Goal: Task Accomplishment & Management: Manage account settings

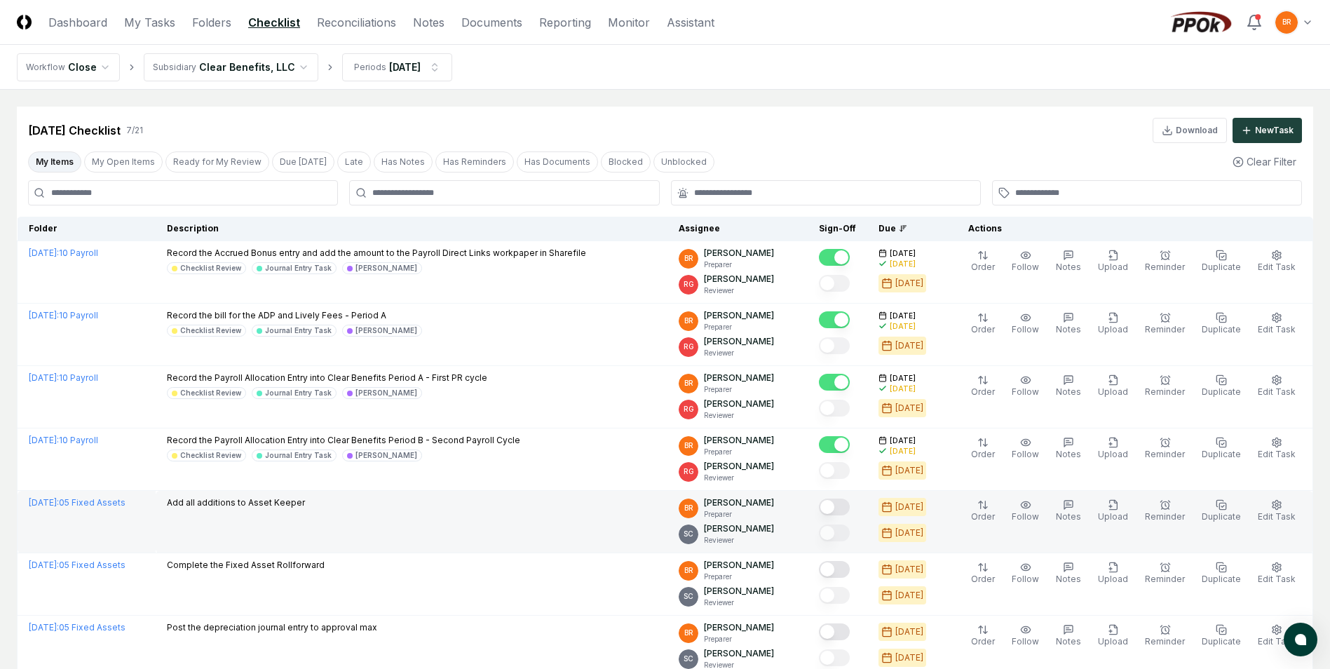
drag, startPoint x: 845, startPoint y: 505, endPoint x: 853, endPoint y: 548, distance: 43.6
click at [845, 505] on button "Mark complete" at bounding box center [834, 507] width 31 height 17
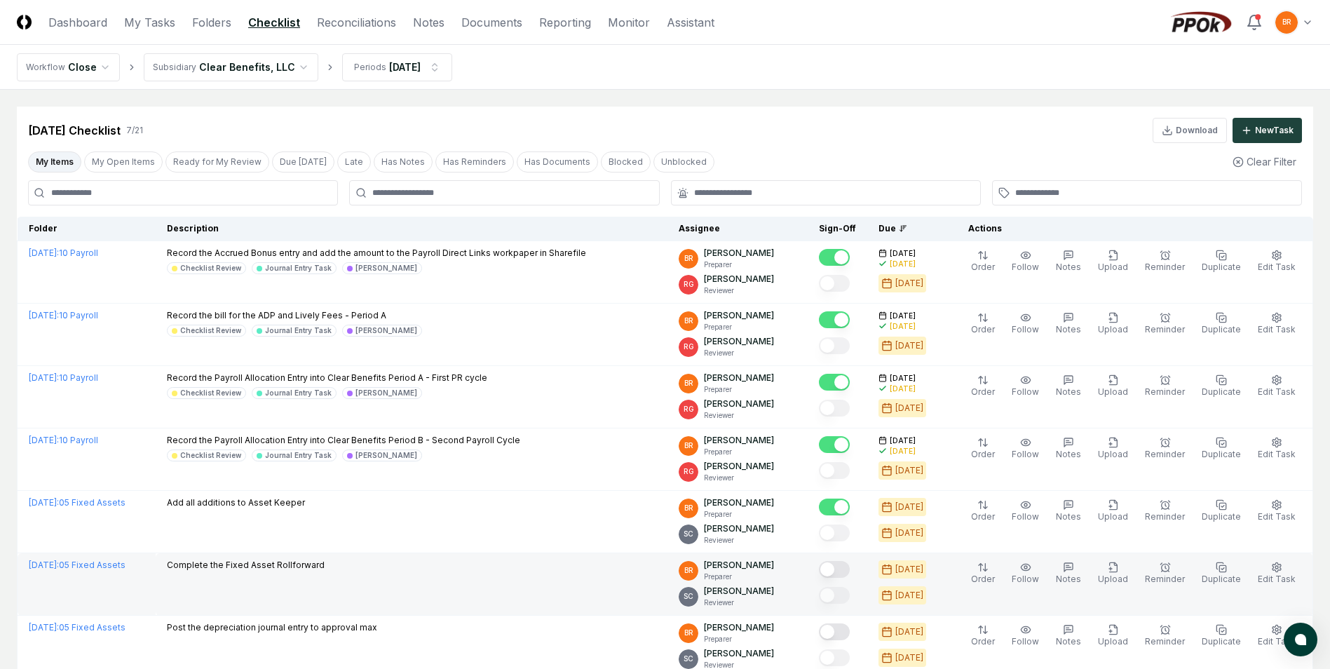
click at [843, 567] on button "Mark complete" at bounding box center [834, 569] width 31 height 17
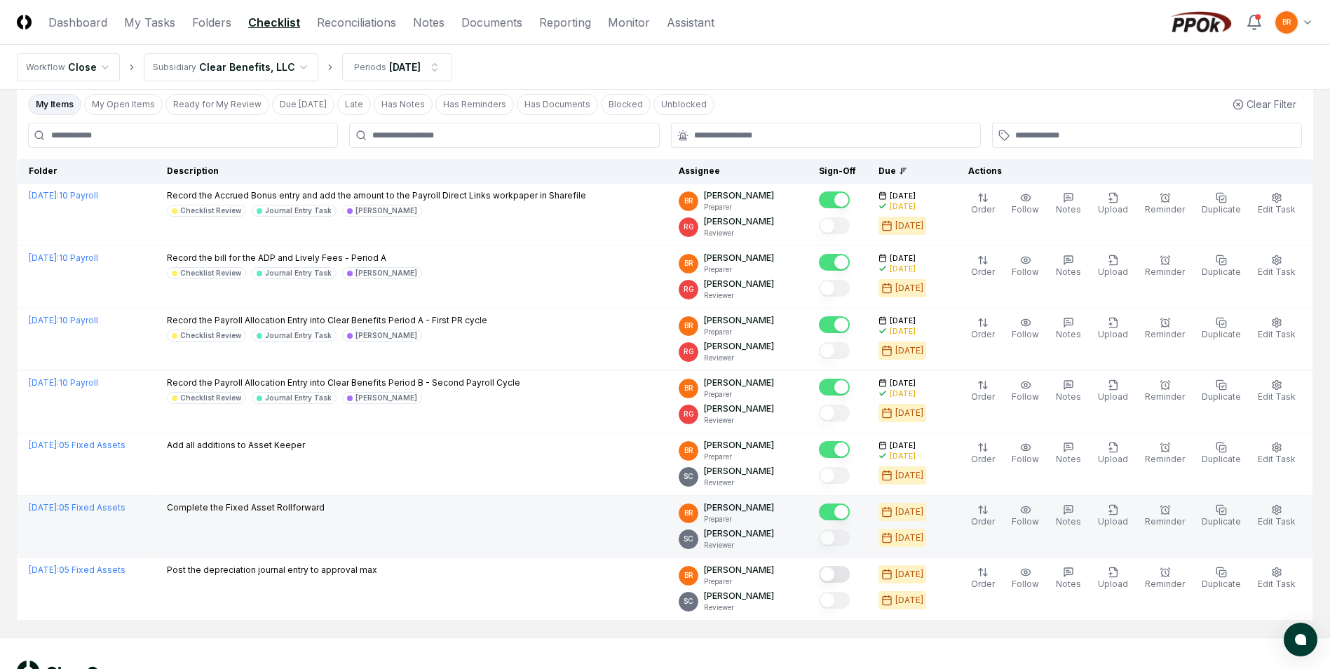
scroll to position [110, 0]
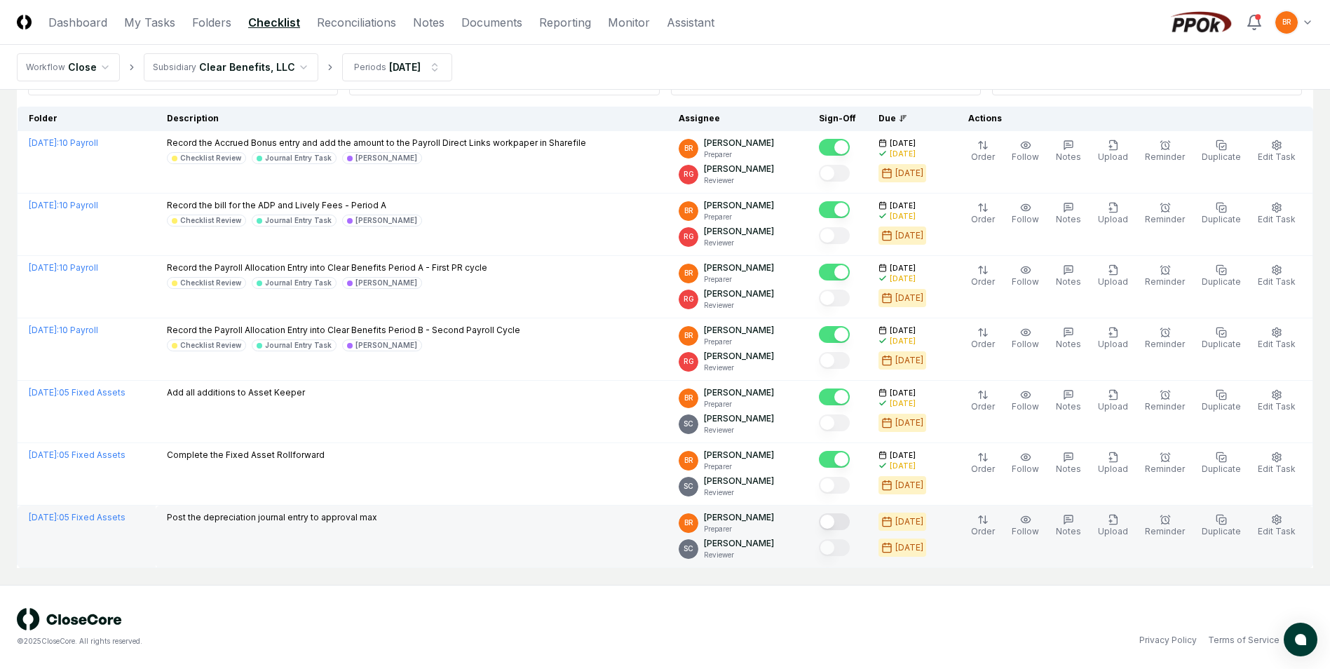
click at [844, 521] on button "Mark complete" at bounding box center [834, 521] width 31 height 17
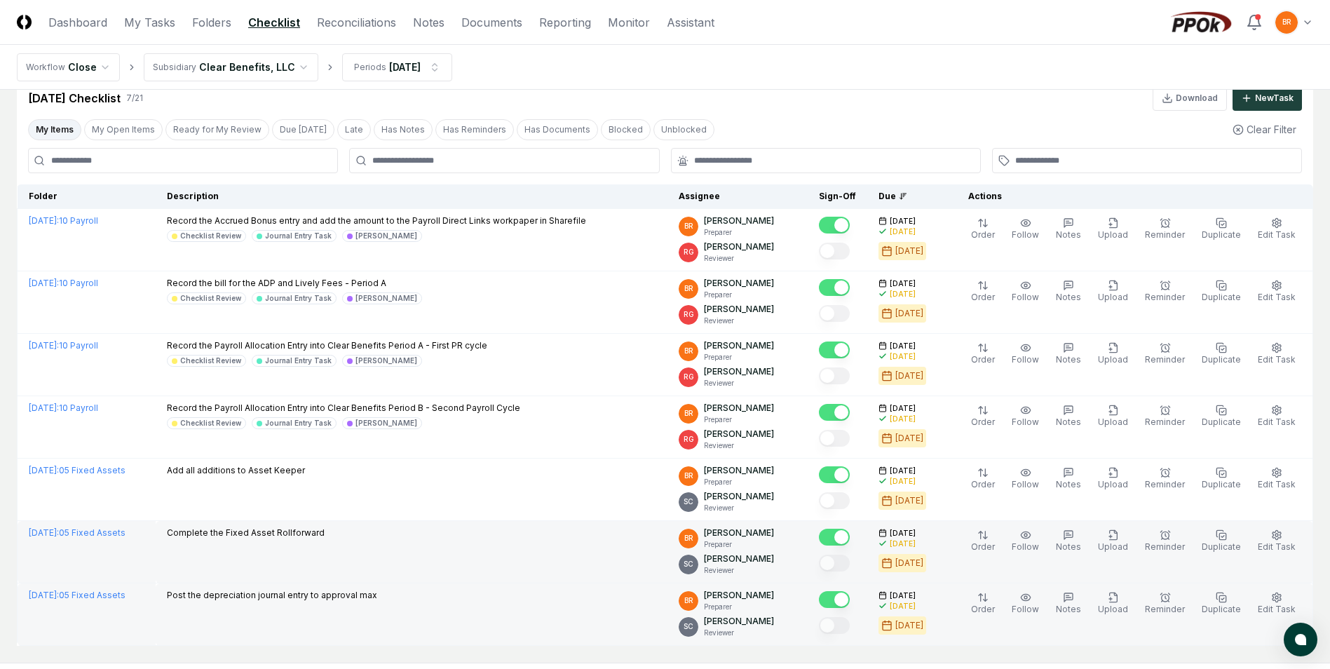
scroll to position [0, 0]
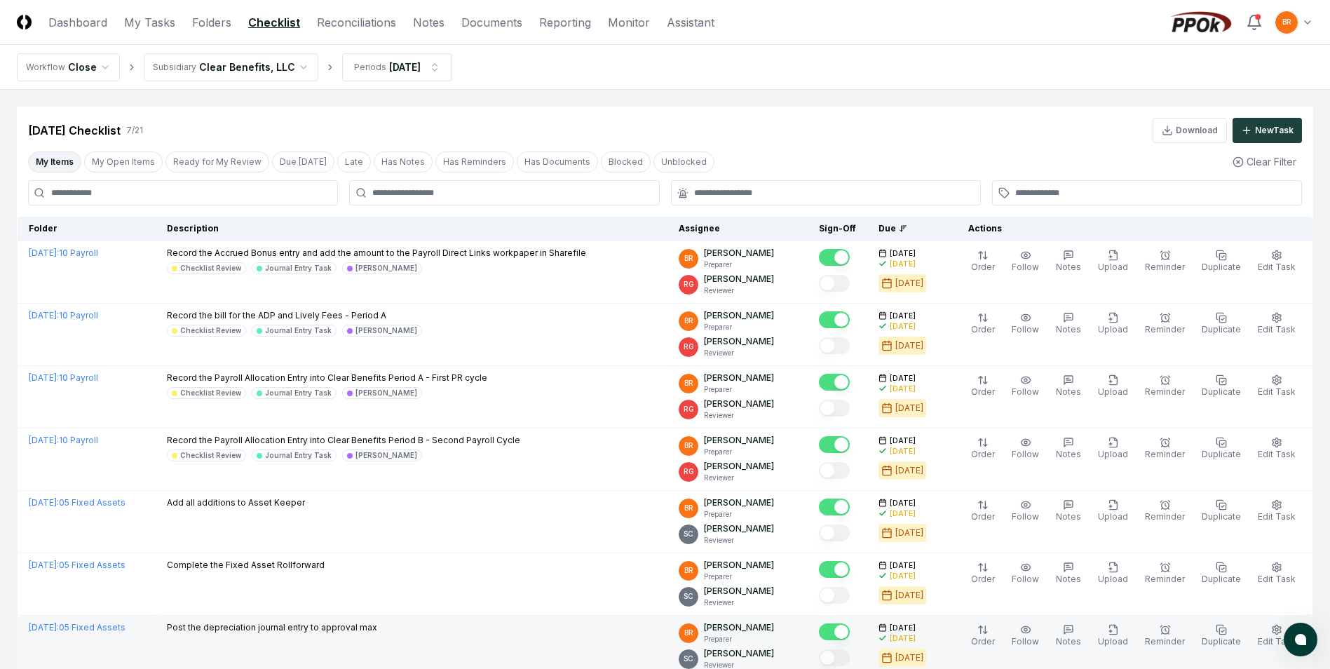
click at [287, 67] on html "CloseCore Dashboard My Tasks Folders Checklist Reconciliations Notes Documents …" at bounding box center [665, 389] width 1330 height 779
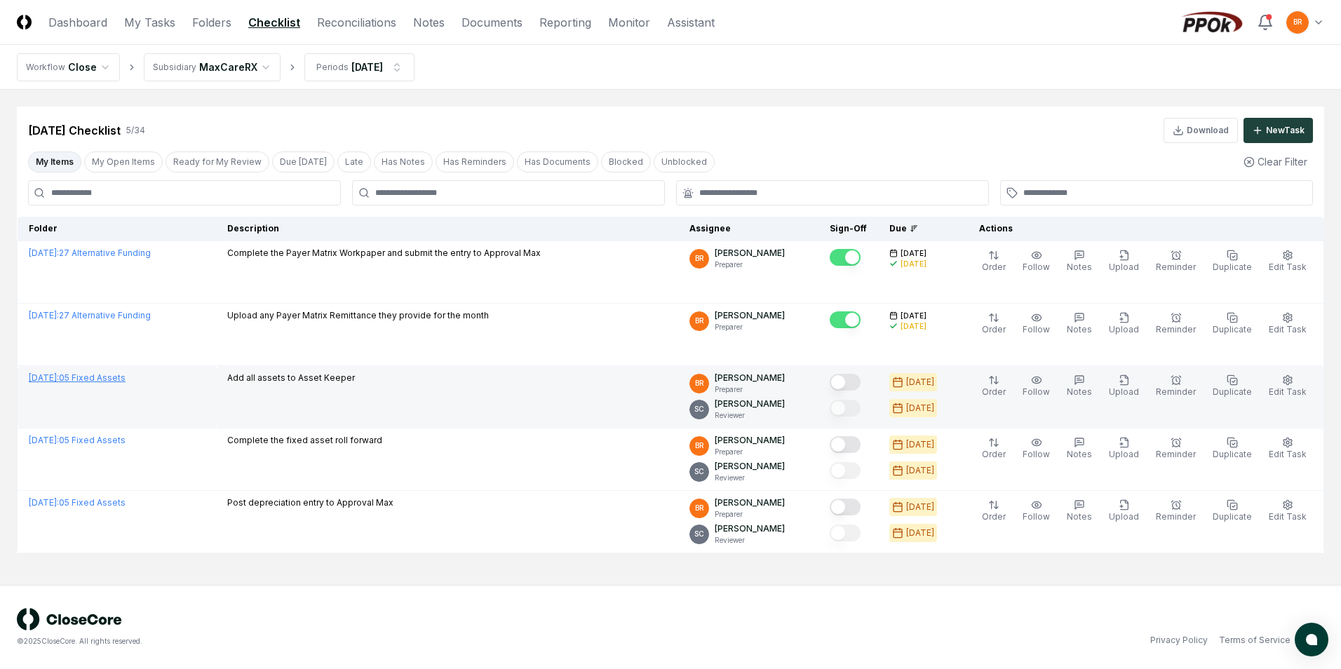
click at [126, 380] on link "[DATE] : 05 Fixed Assets" at bounding box center [77, 377] width 97 height 11
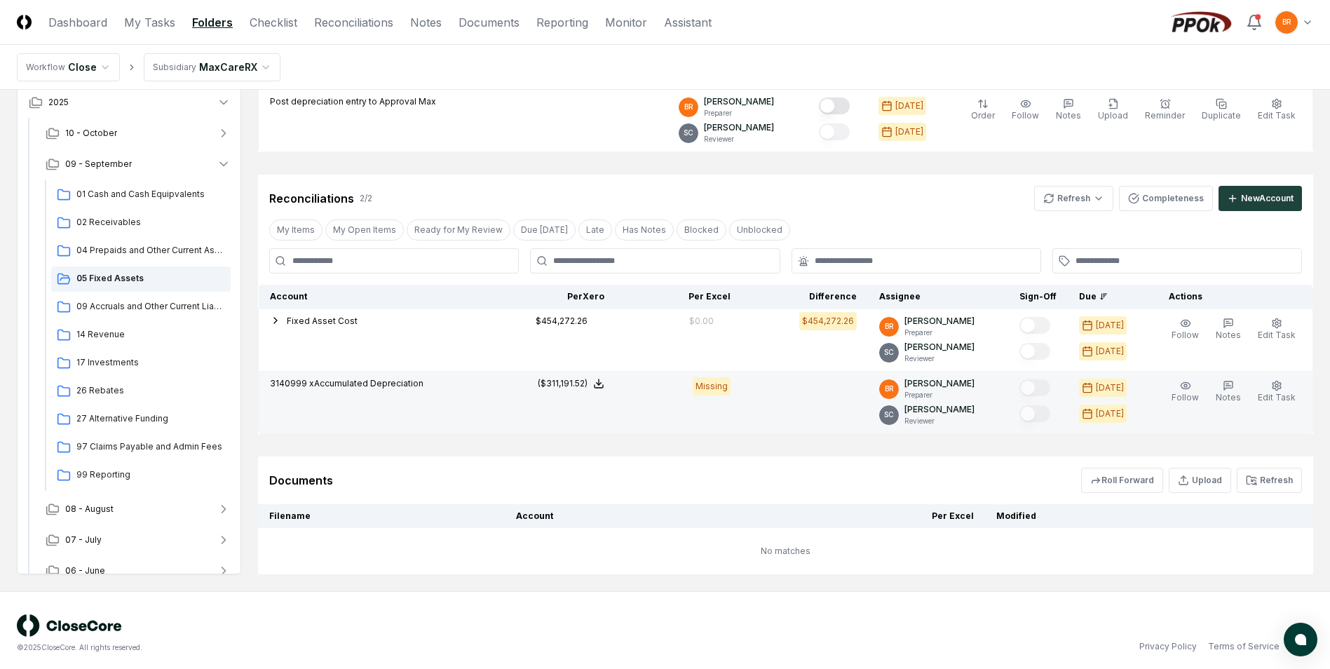
scroll to position [305, 0]
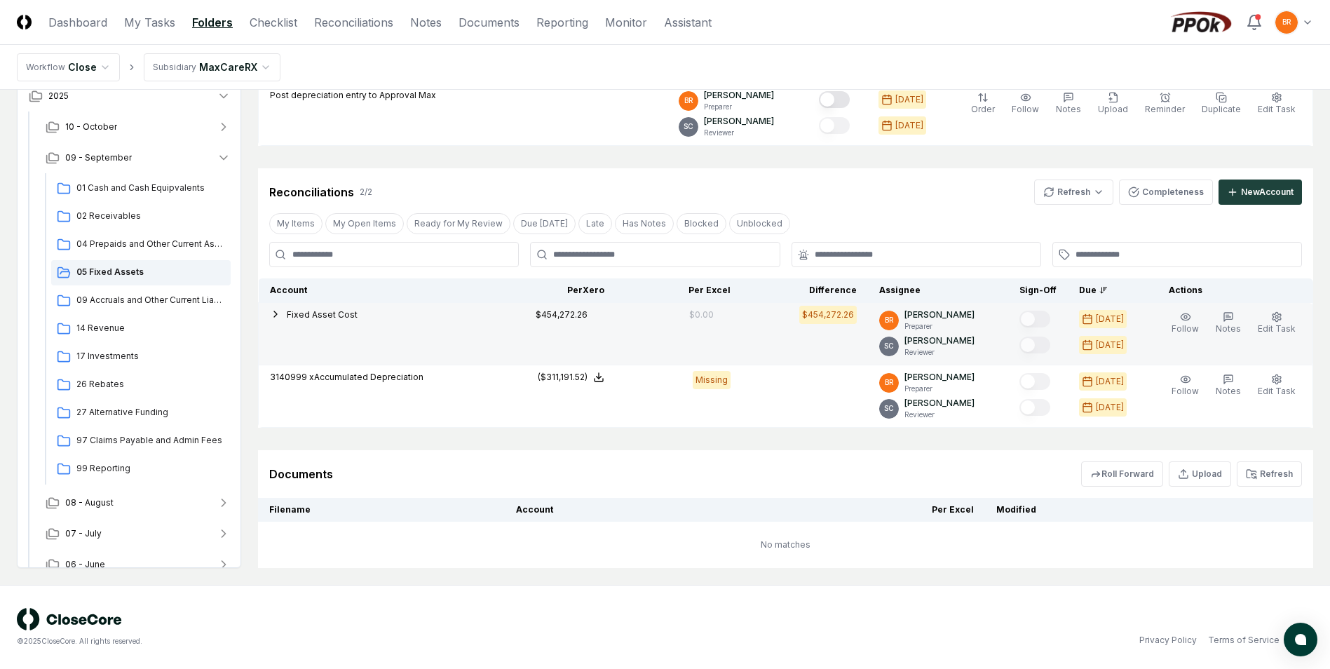
click at [276, 312] on icon "button" at bounding box center [275, 314] width 11 height 11
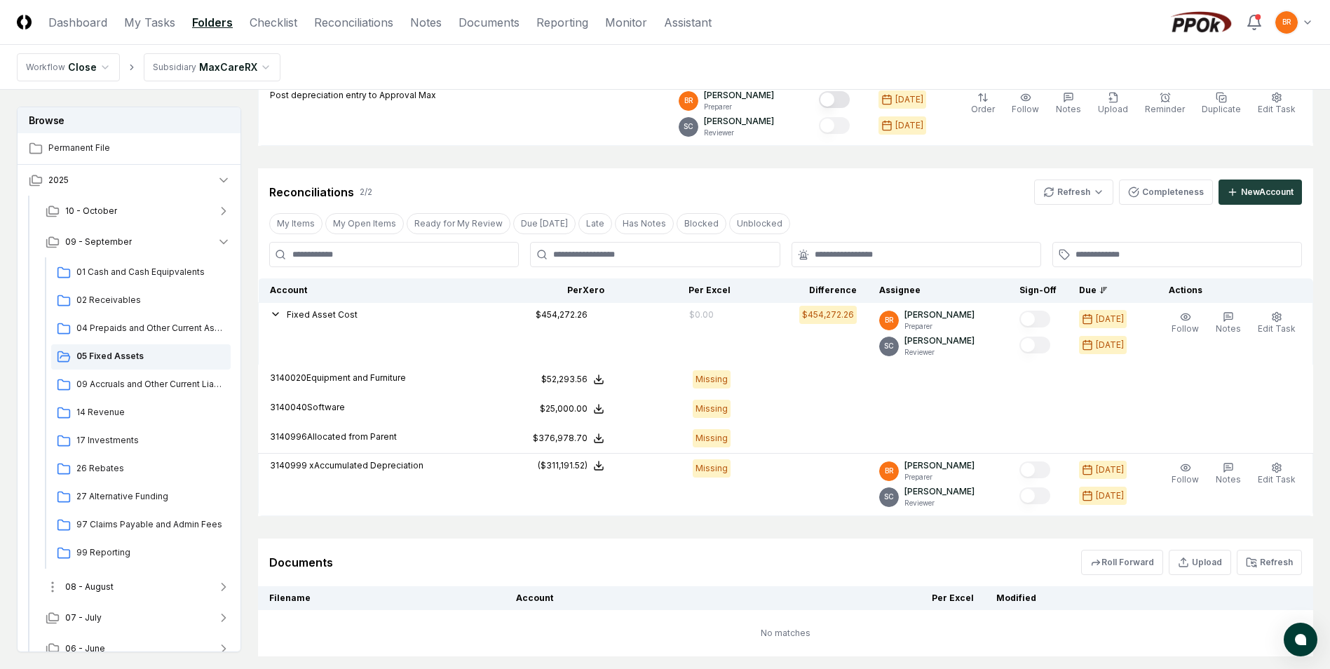
click at [222, 583] on icon "button" at bounding box center [224, 587] width 14 height 14
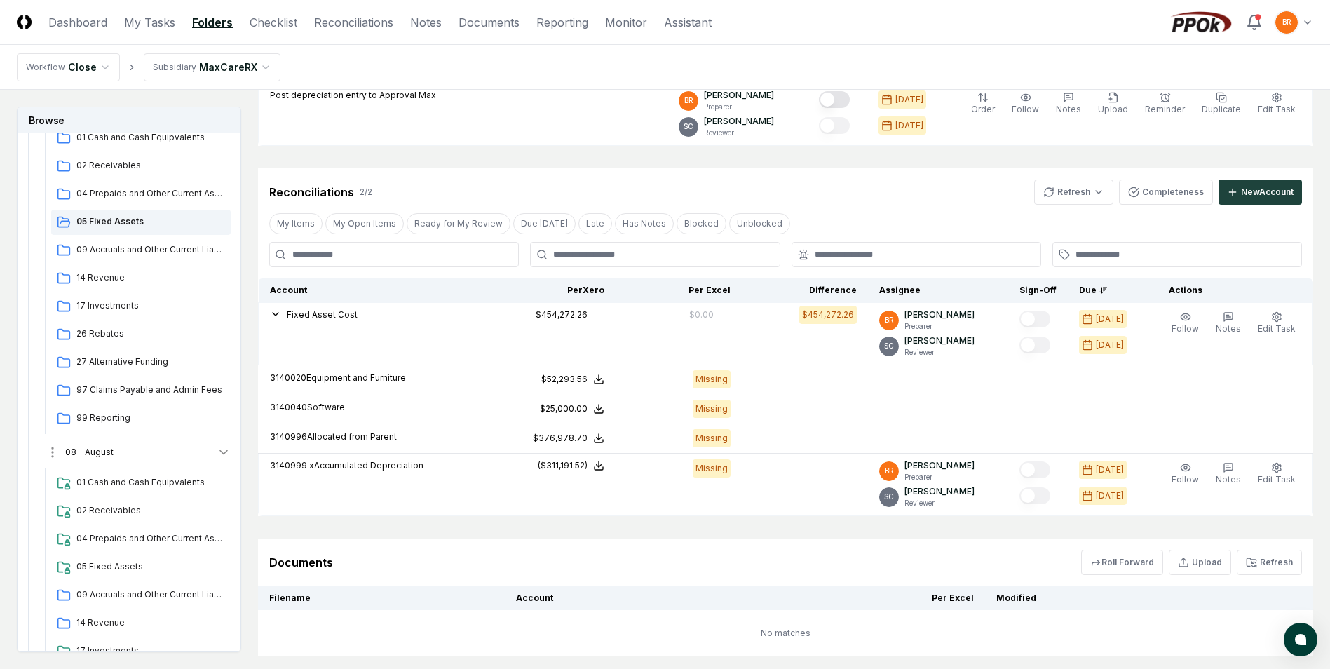
scroll to position [140, 0]
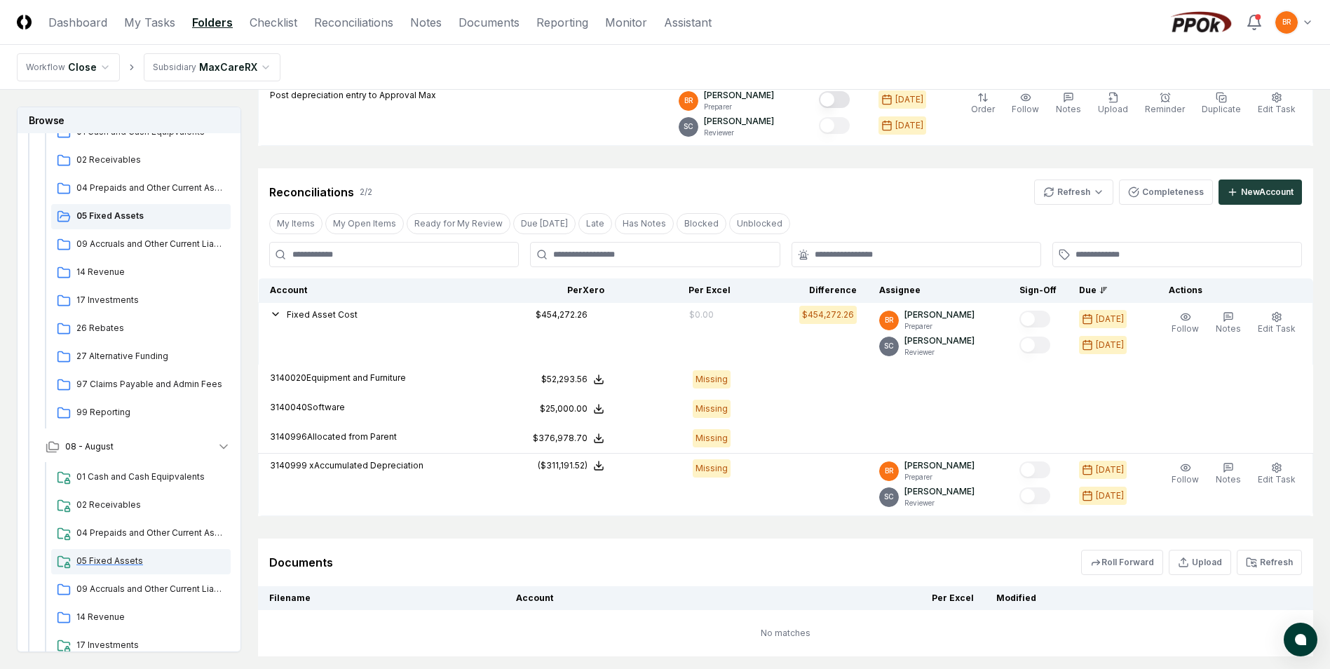
click at [132, 561] on span "05 Fixed Assets" at bounding box center [150, 561] width 149 height 13
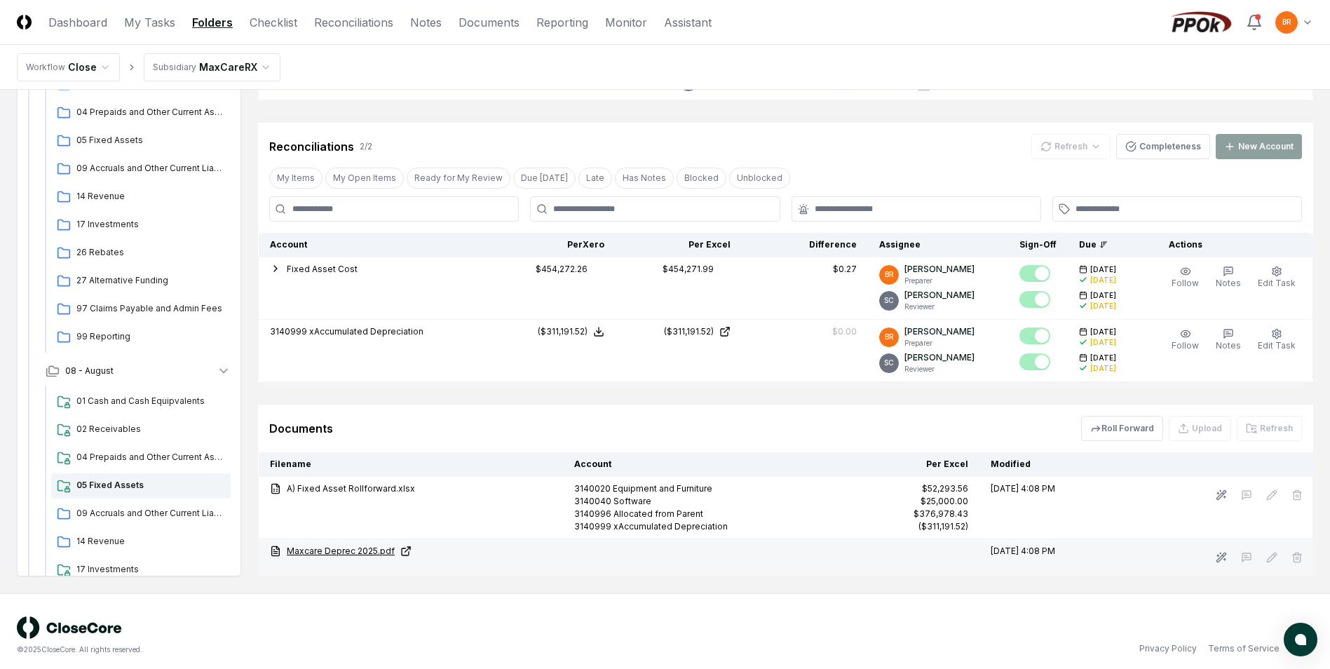
scroll to position [431, 0]
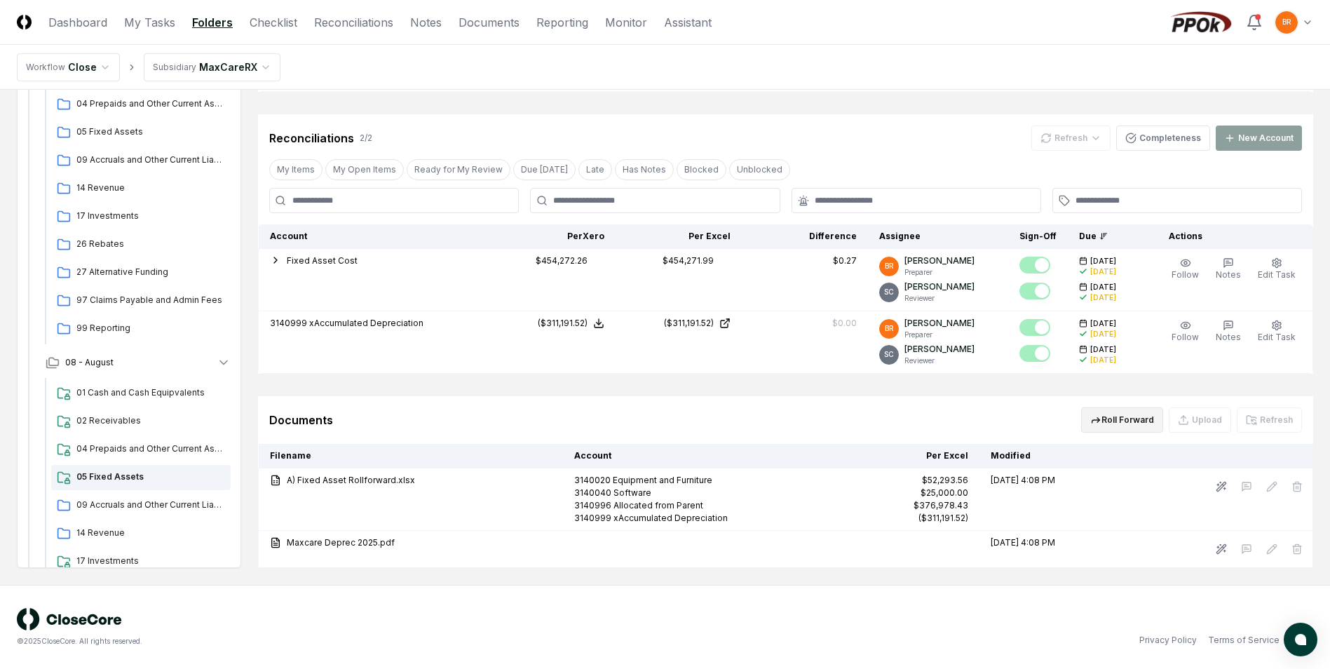
click at [1134, 424] on button "Roll Forward" at bounding box center [1122, 419] width 82 height 25
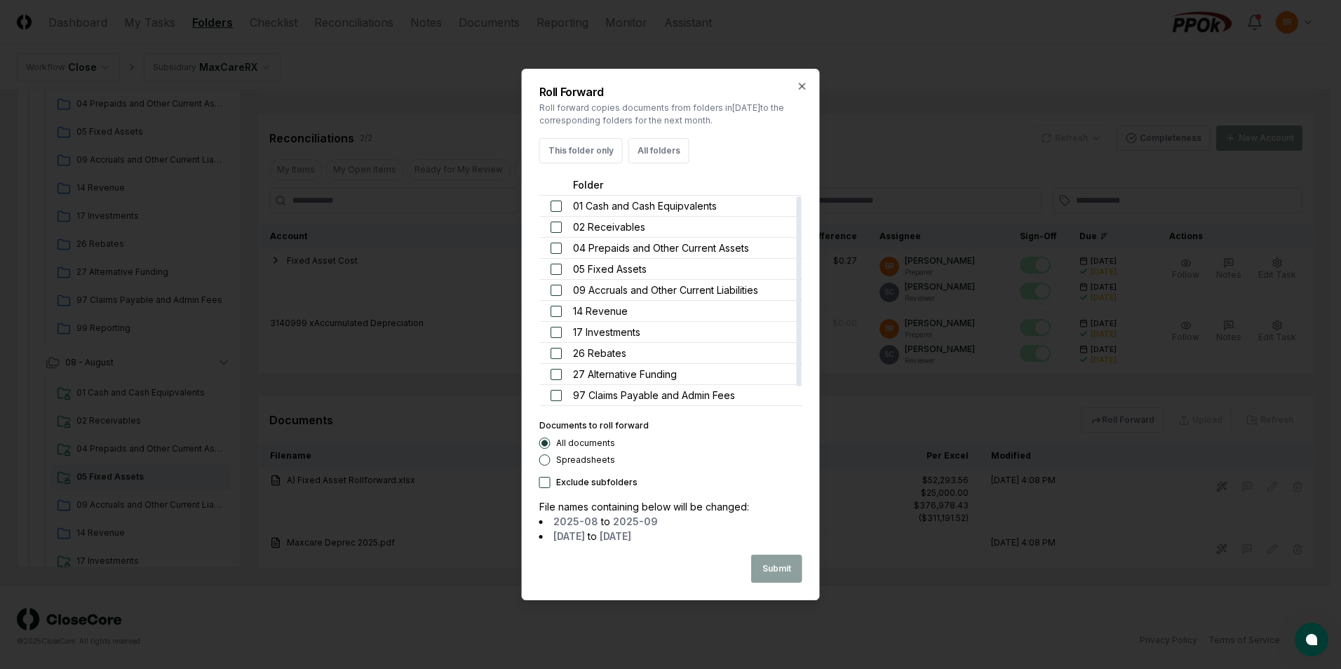
click at [559, 268] on button "button" at bounding box center [556, 269] width 11 height 11
click at [777, 556] on button "Submit" at bounding box center [776, 569] width 51 height 28
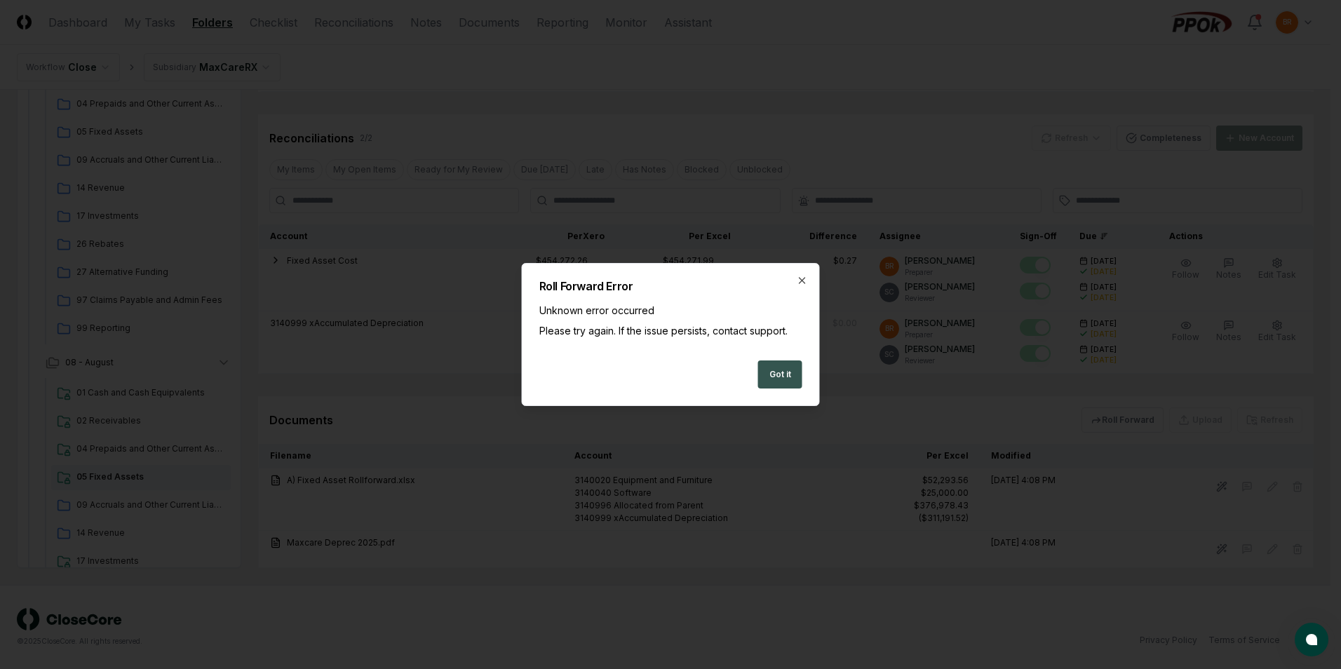
click at [783, 371] on button "Got it" at bounding box center [780, 374] width 44 height 28
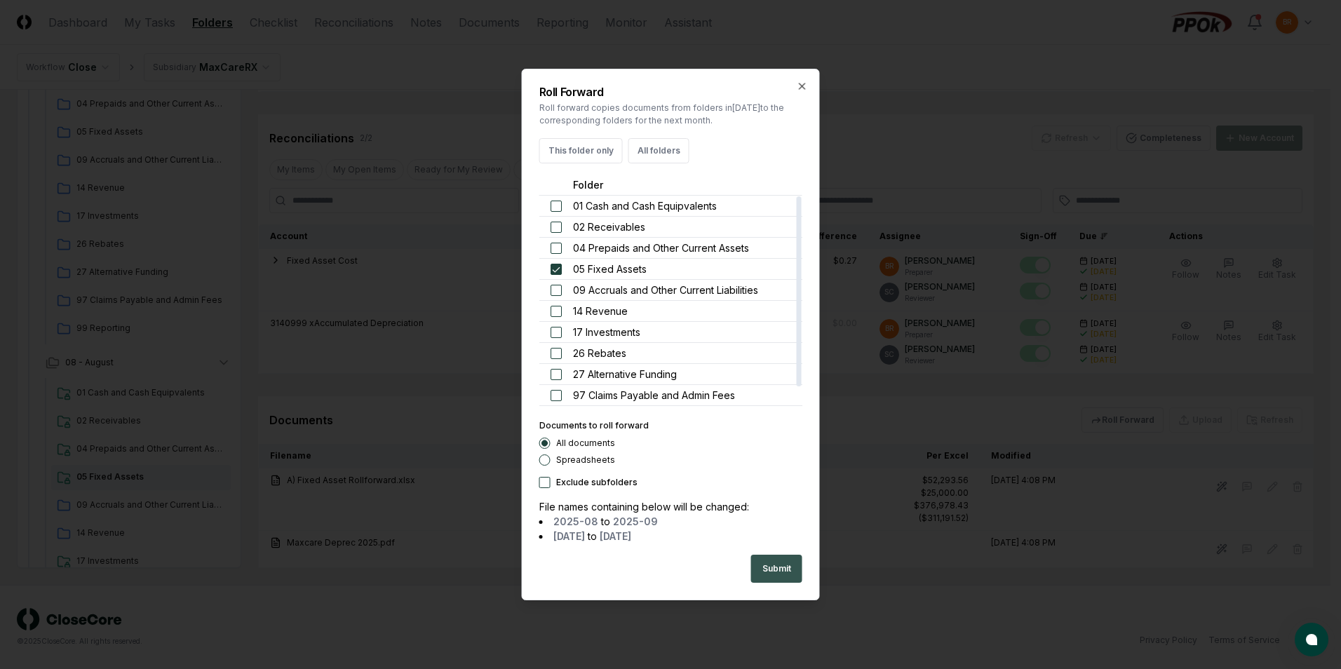
click at [767, 569] on button "Submit" at bounding box center [776, 569] width 51 height 28
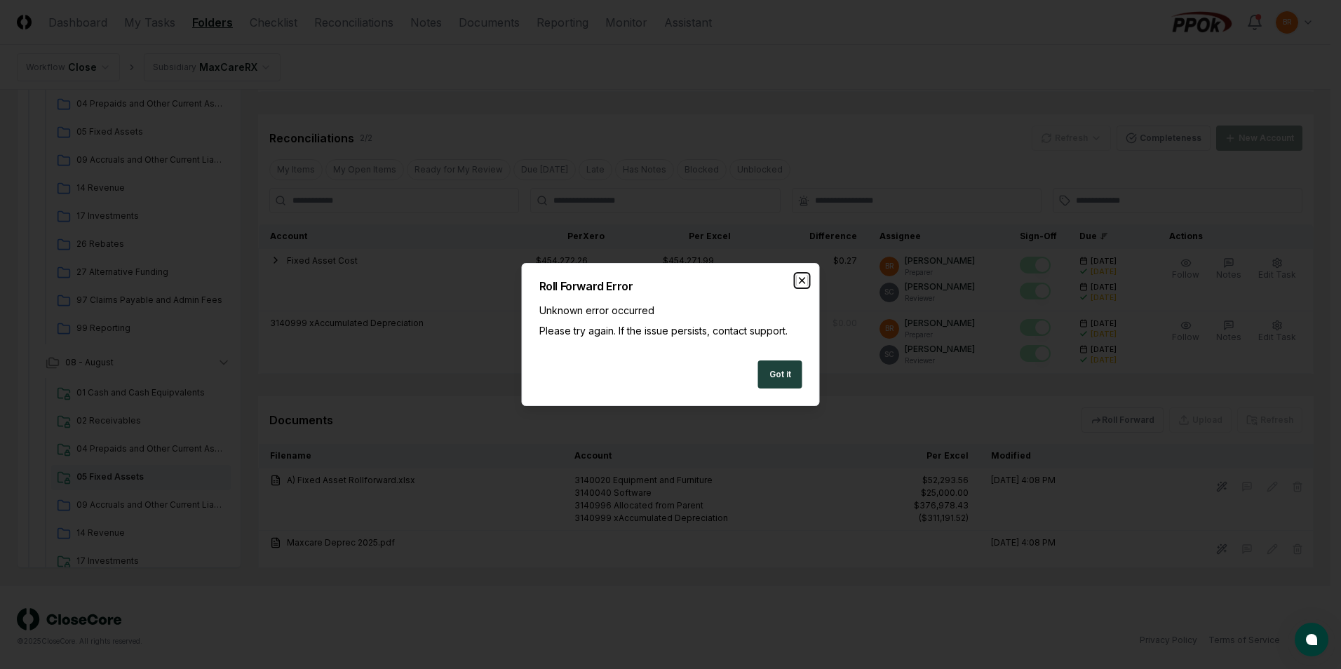
click at [799, 279] on icon "button" at bounding box center [802, 280] width 11 height 11
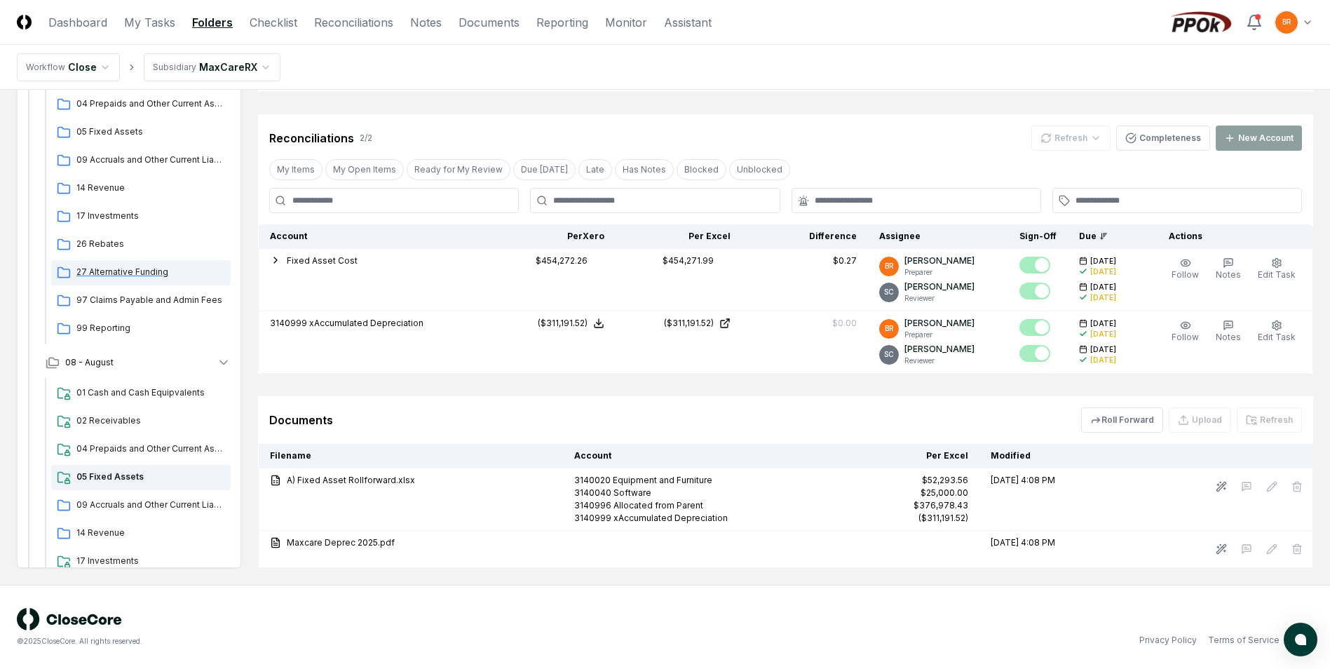
scroll to position [0, 0]
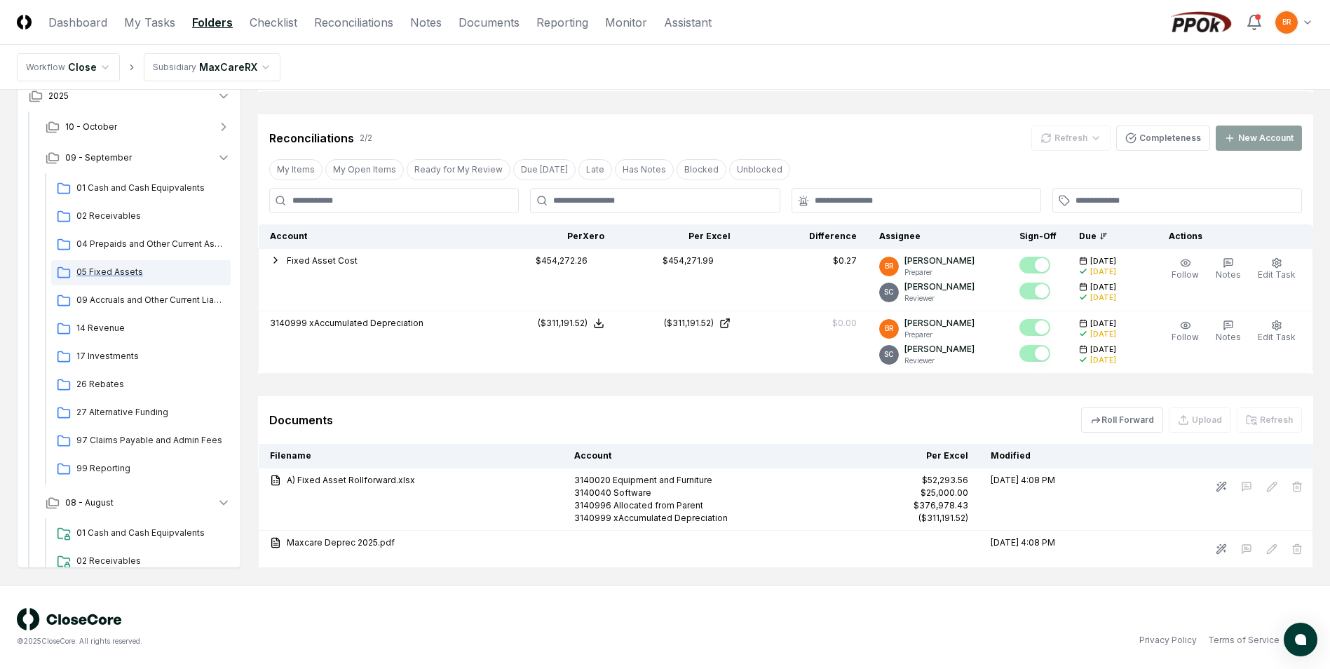
click at [112, 271] on span "05 Fixed Assets" at bounding box center [150, 272] width 149 height 13
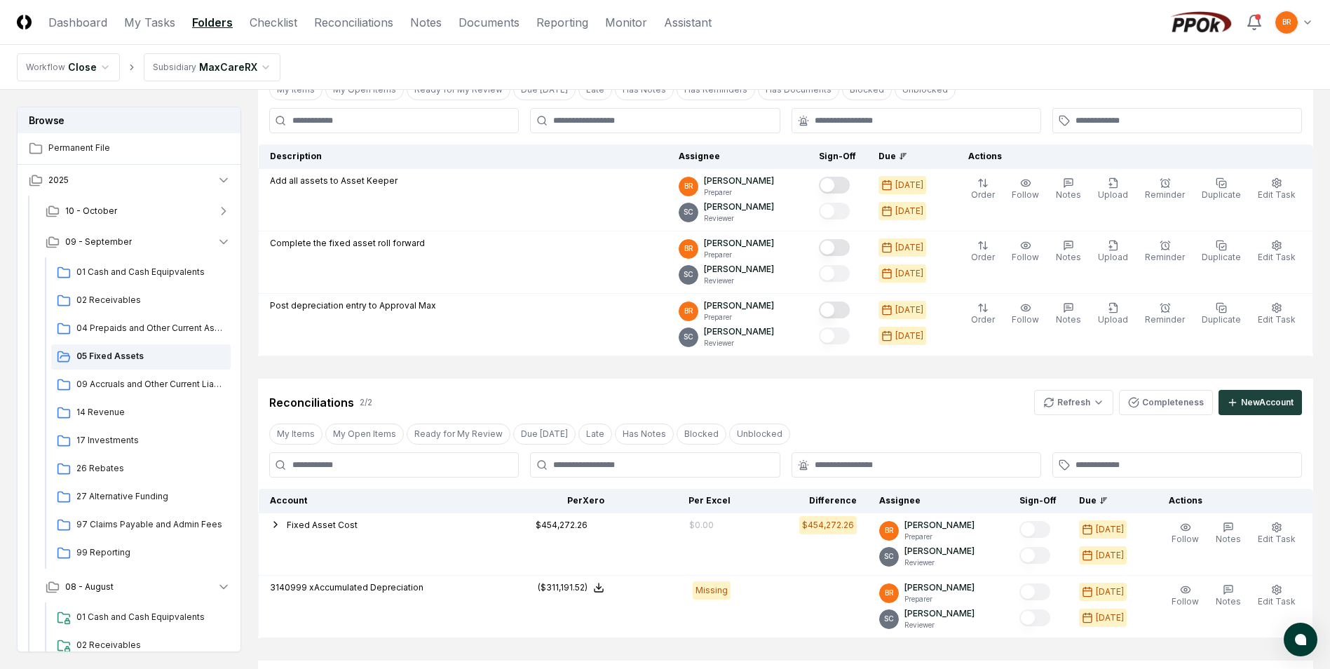
scroll to position [305, 0]
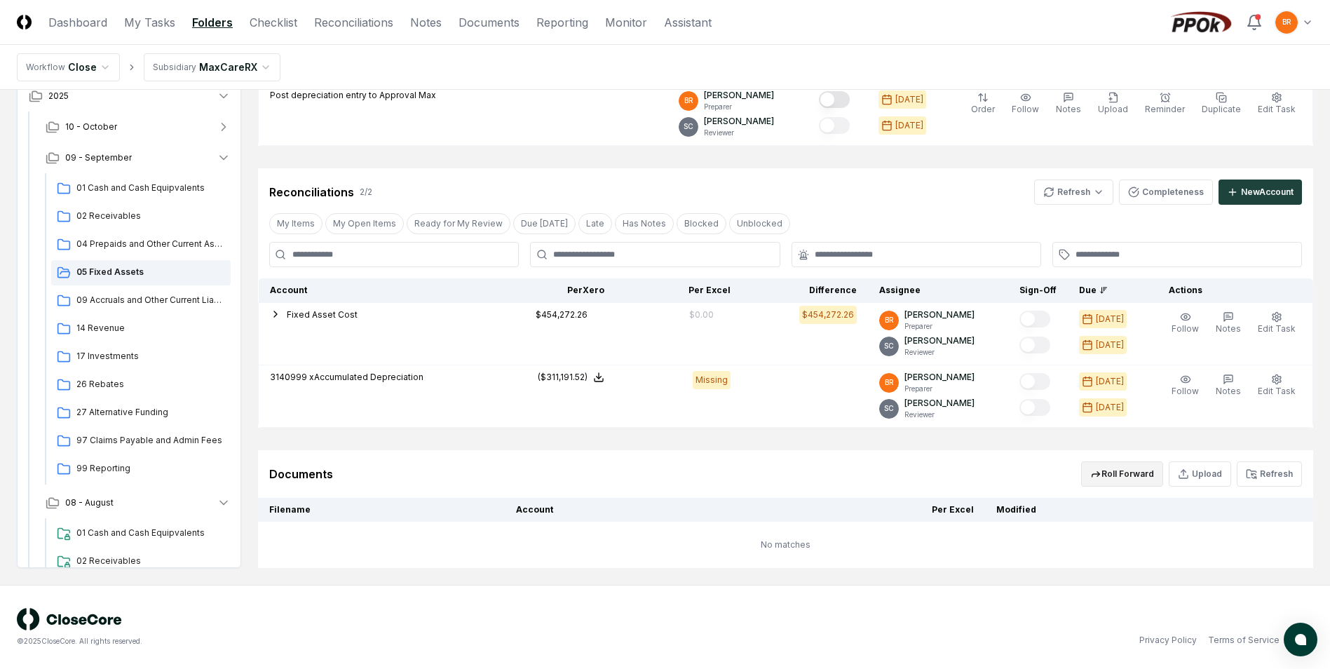
click at [1137, 473] on button "Roll Forward" at bounding box center [1122, 473] width 82 height 25
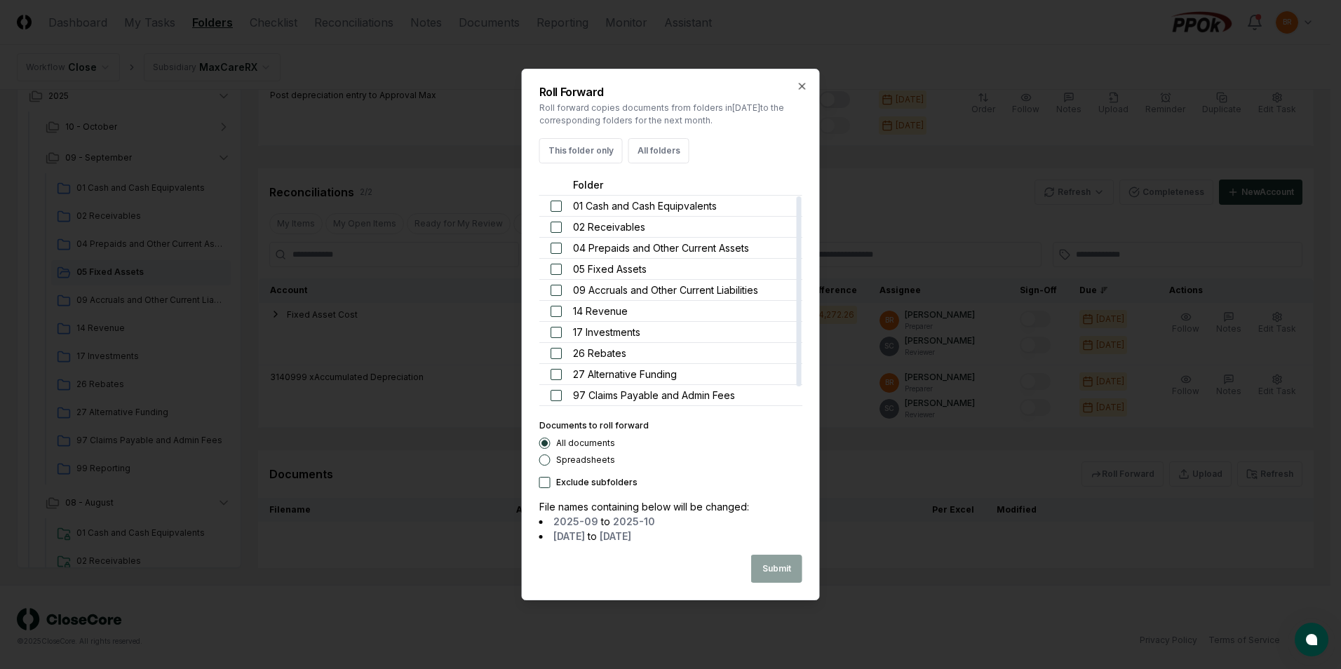
click at [553, 267] on button "button" at bounding box center [556, 269] width 11 height 11
click at [776, 568] on button "Submit" at bounding box center [776, 569] width 51 height 28
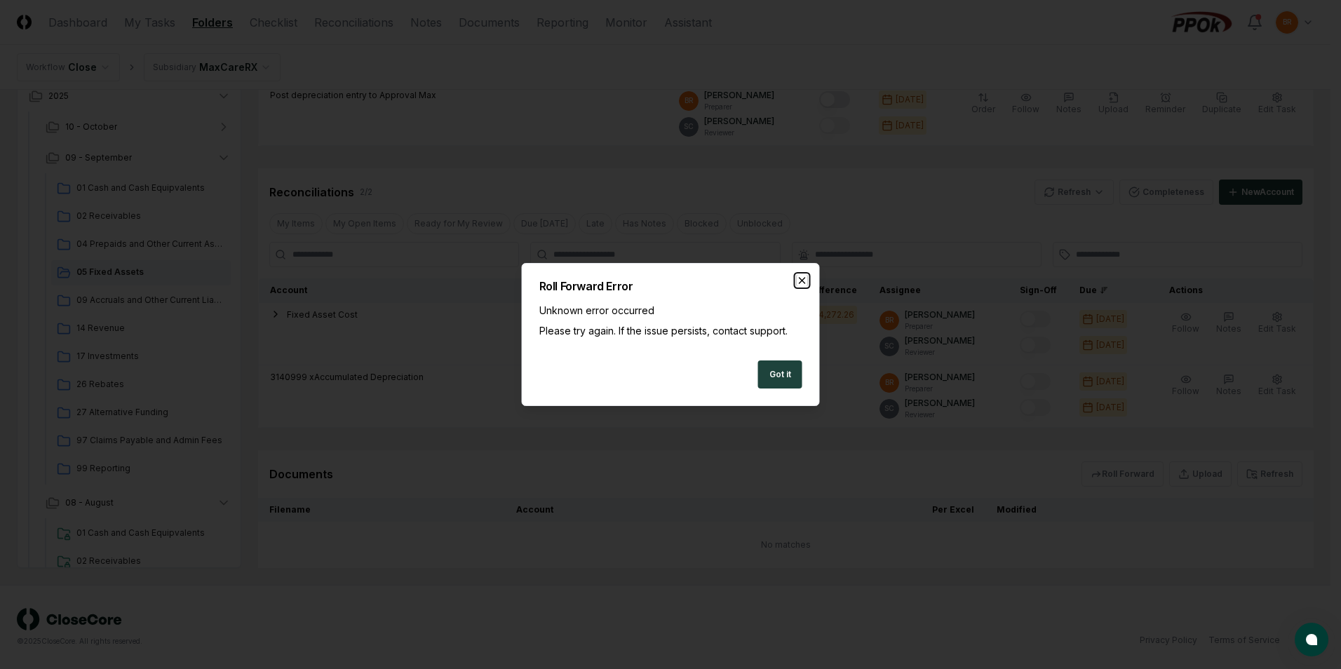
click at [801, 278] on icon "button" at bounding box center [802, 280] width 11 height 11
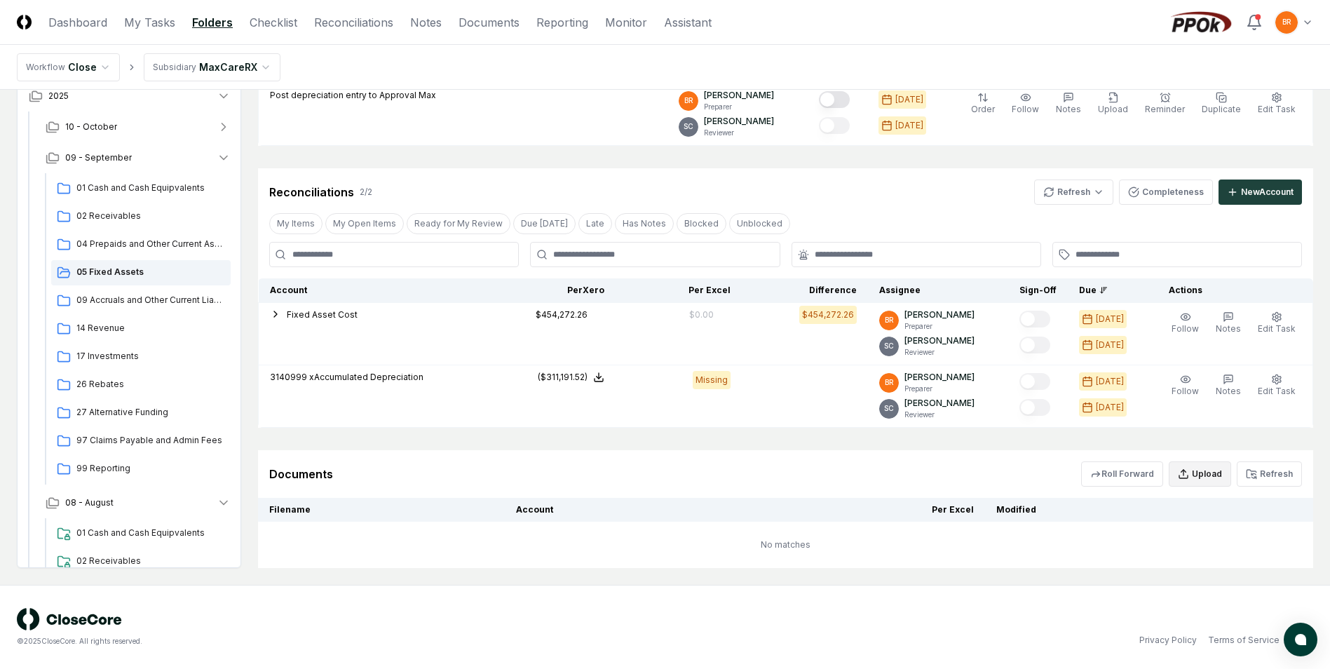
click at [1214, 476] on button "Upload" at bounding box center [1200, 473] width 62 height 25
click at [1176, 556] on input "file" at bounding box center [1202, 554] width 201 height 25
type input "**********"
click at [1271, 593] on button "Upload" at bounding box center [1276, 593] width 53 height 28
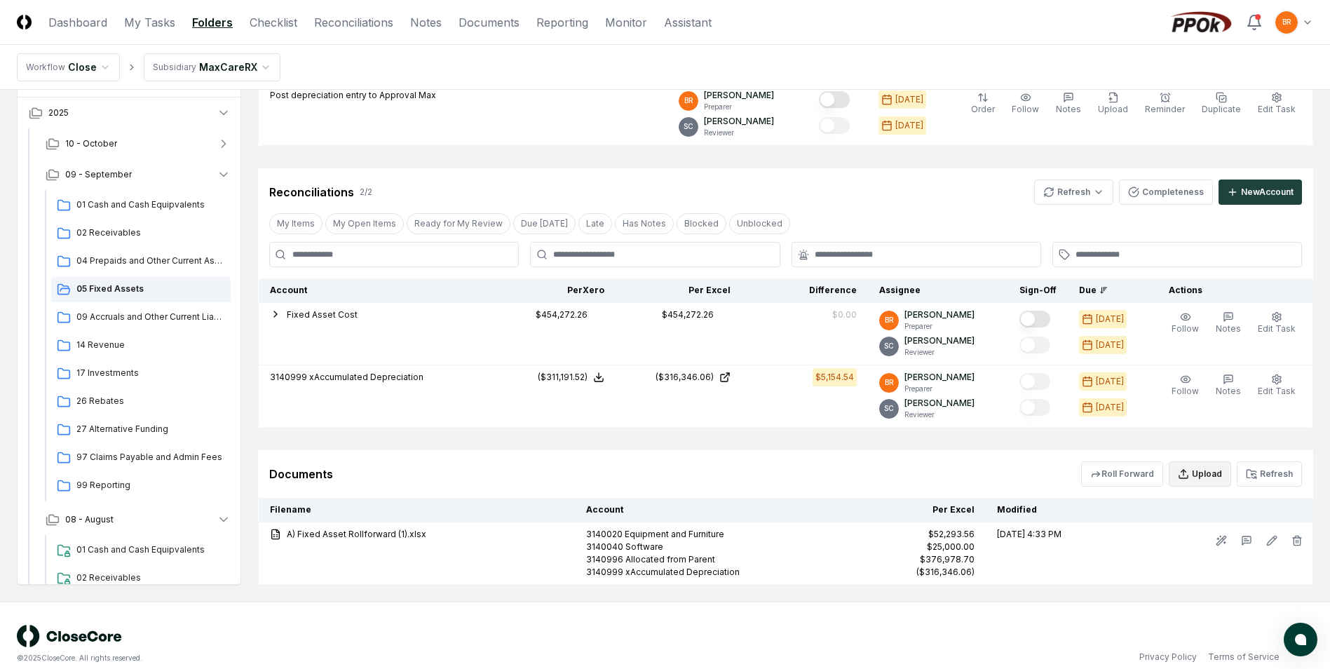
click at [1210, 477] on button "Upload" at bounding box center [1200, 473] width 62 height 25
click at [1189, 553] on input "file" at bounding box center [1202, 554] width 201 height 25
type input "**********"
click at [1277, 596] on button "Upload" at bounding box center [1276, 593] width 53 height 28
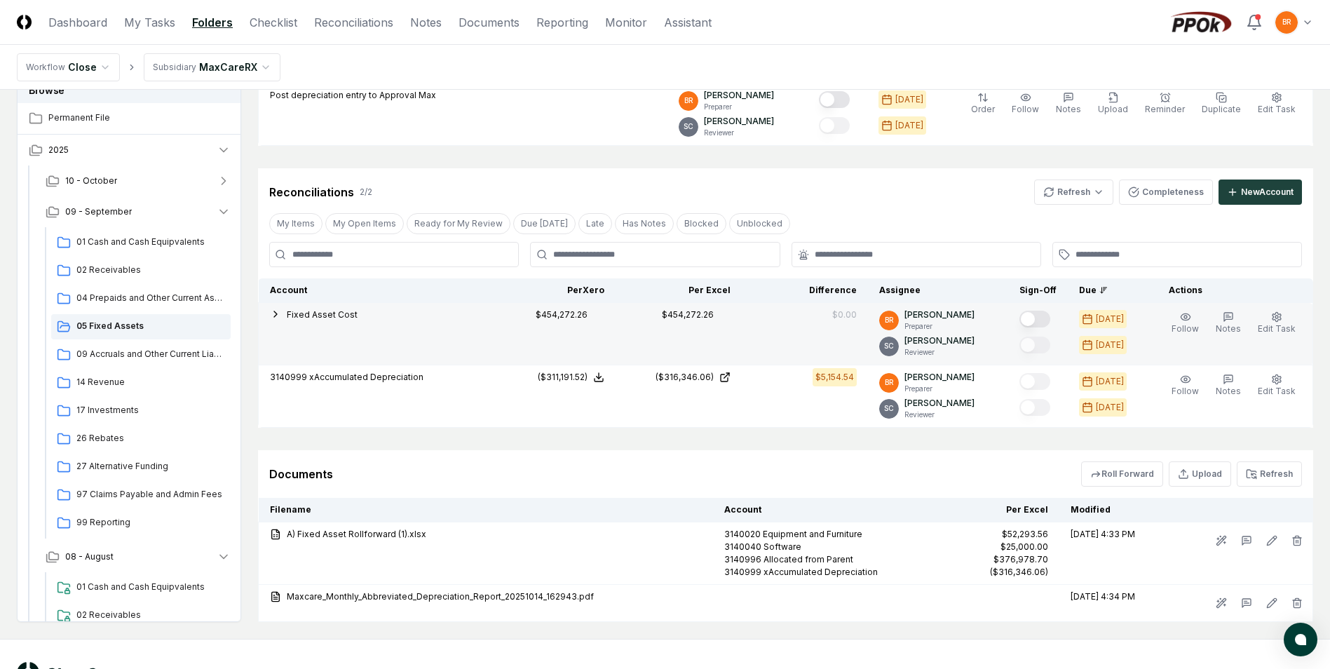
click at [277, 313] on icon "button" at bounding box center [275, 314] width 11 height 11
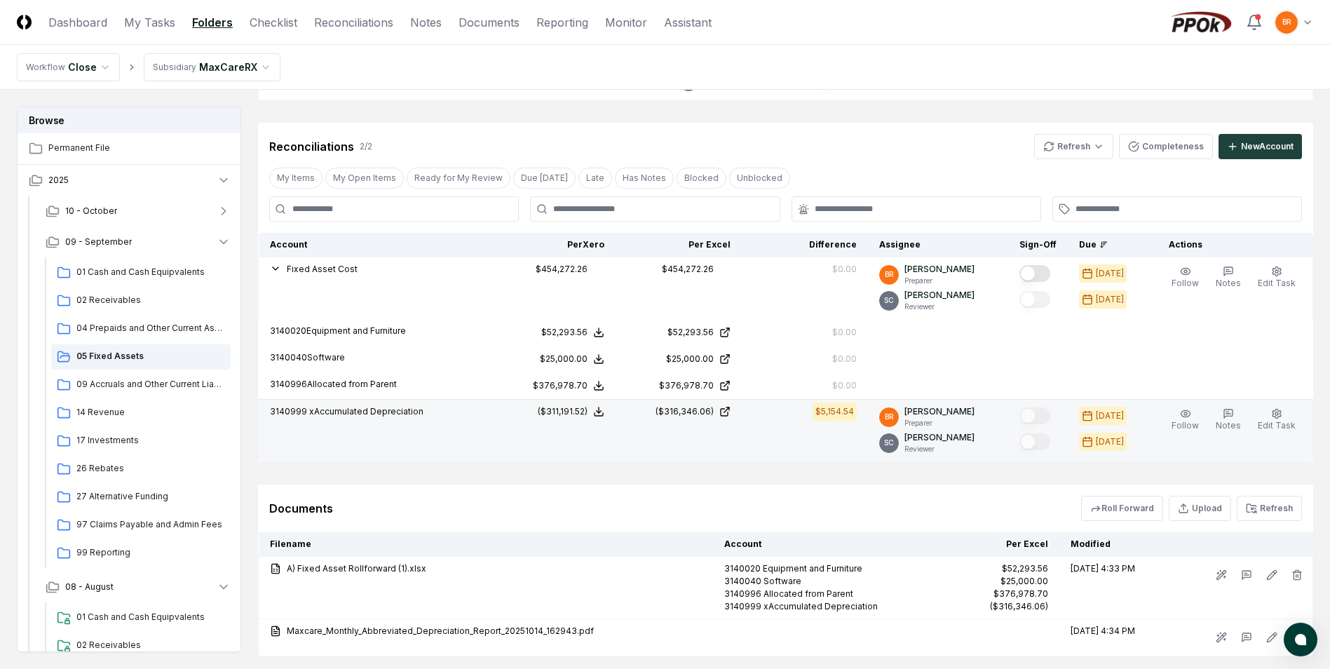
scroll to position [229, 0]
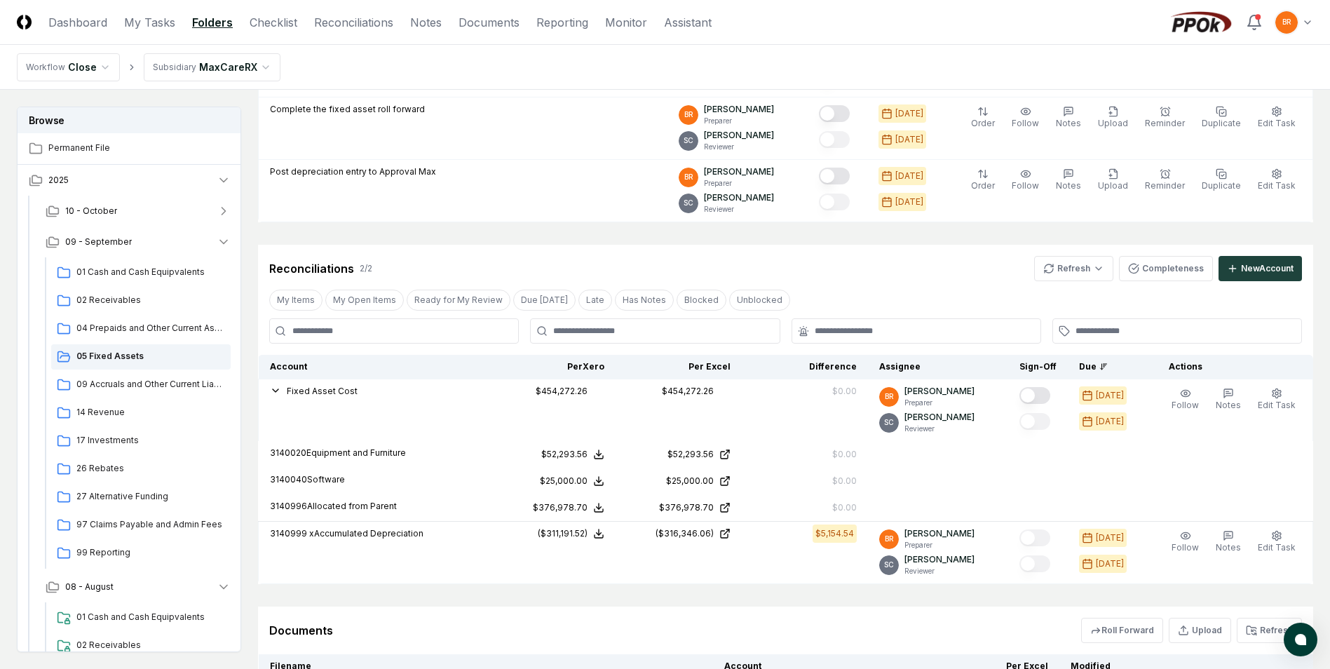
click at [224, 65] on html "CloseCore Dashboard My Tasks Folders Checklist Reconciliations Notes Documents …" at bounding box center [665, 325] width 1330 height 1108
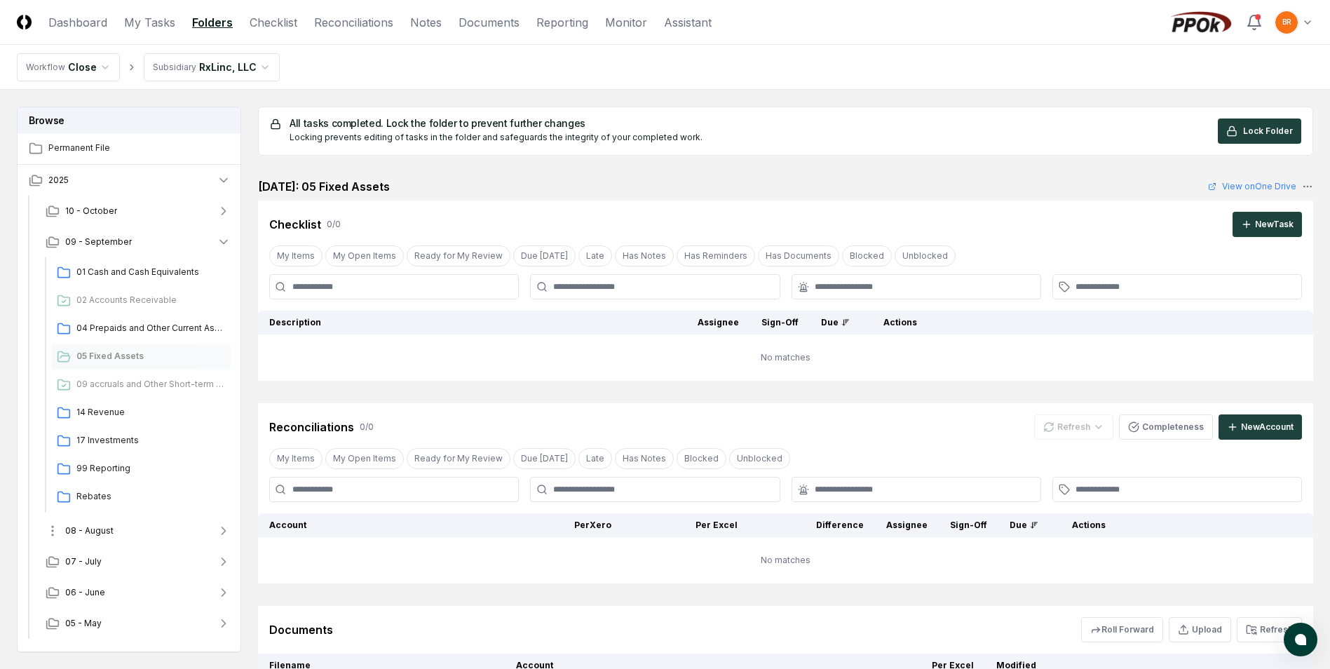
click at [222, 529] on icon "button" at bounding box center [224, 531] width 14 height 14
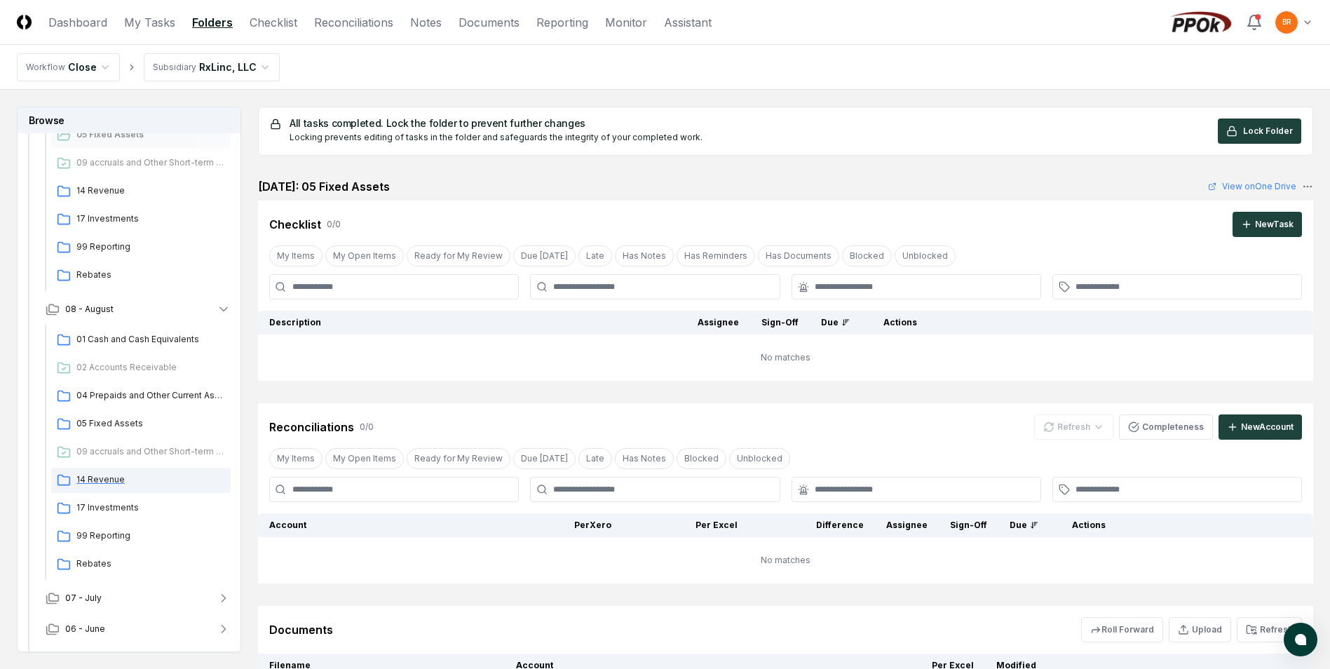
scroll to position [248, 0]
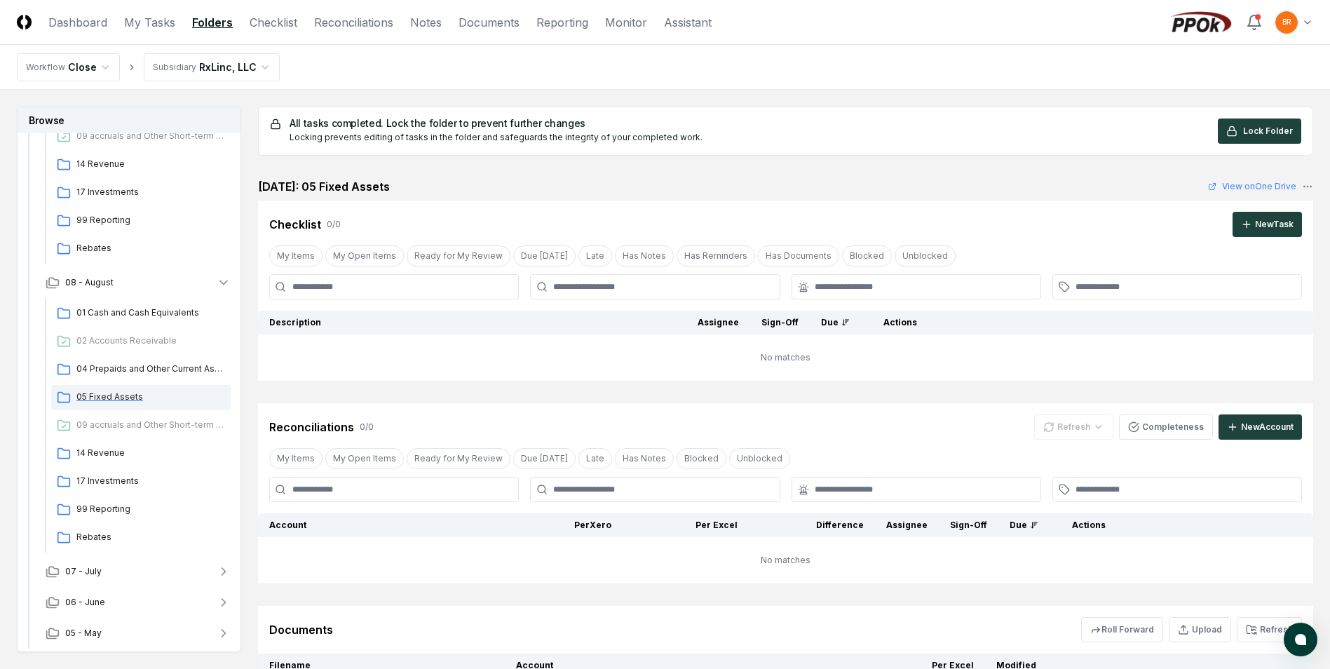
click at [129, 398] on span "05 Fixed Assets" at bounding box center [150, 397] width 149 height 13
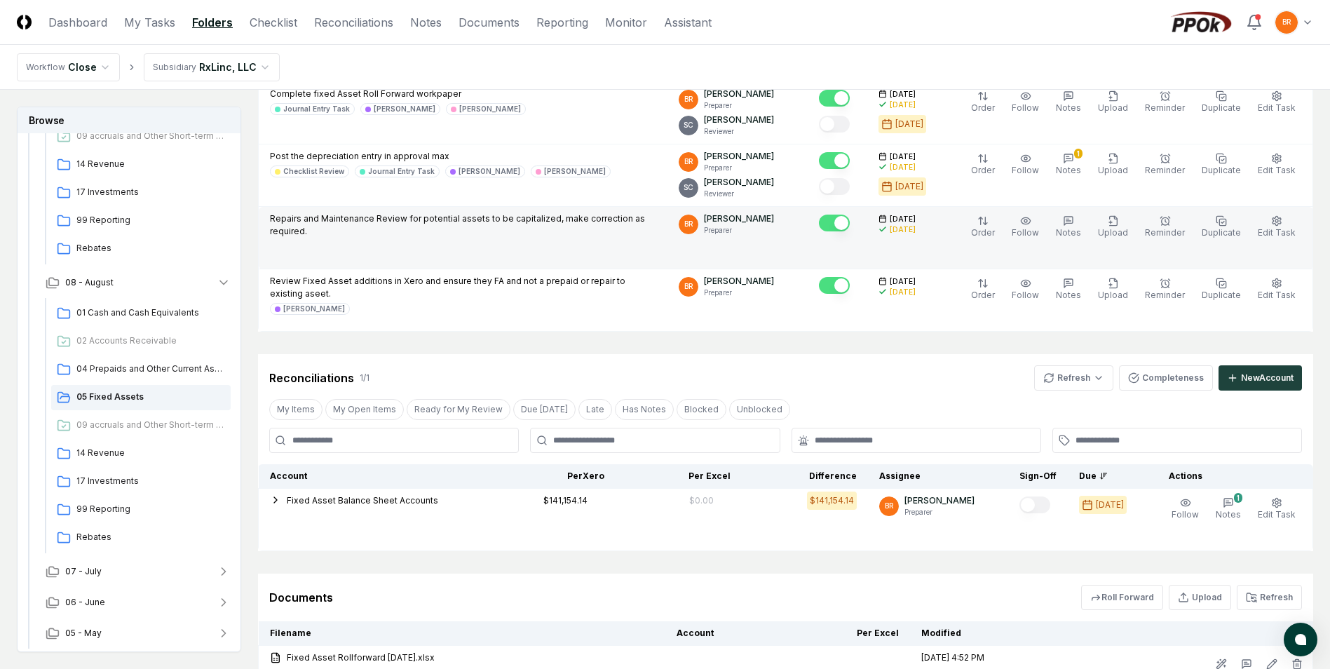
scroll to position [396, 0]
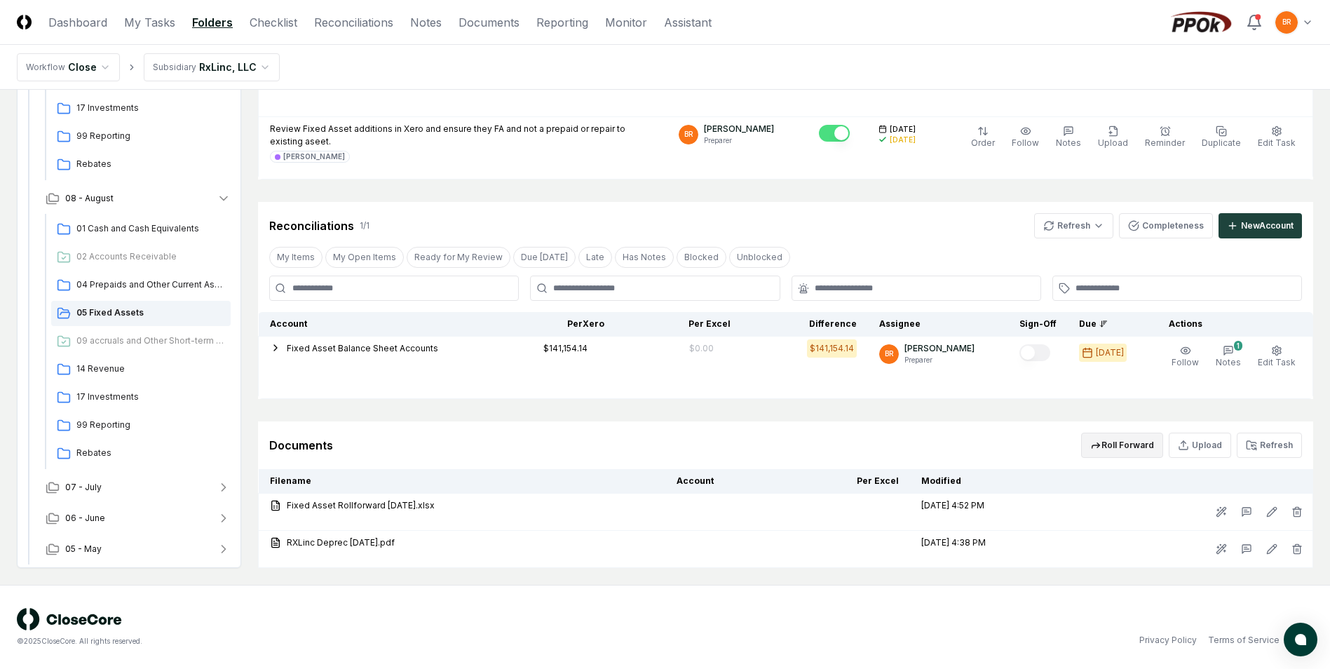
click at [1140, 445] on button "Roll Forward" at bounding box center [1122, 445] width 82 height 25
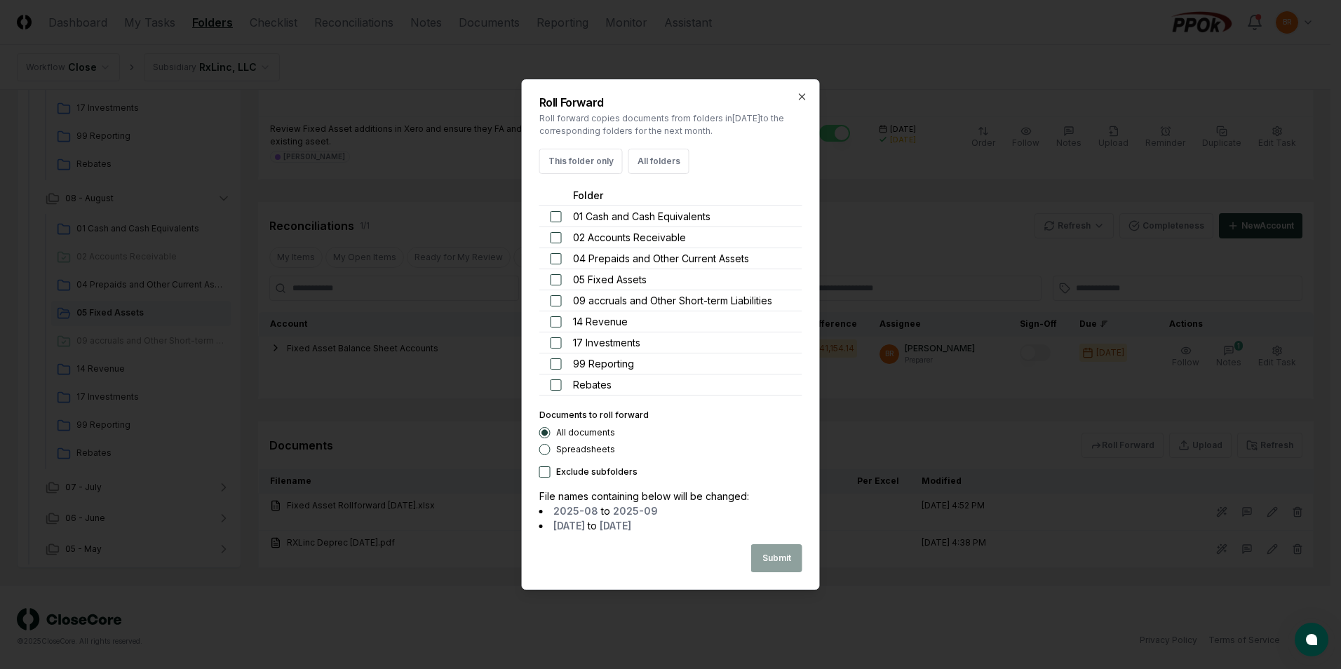
click at [555, 281] on button "button" at bounding box center [556, 279] width 11 height 11
click at [772, 555] on button "Submit" at bounding box center [776, 558] width 51 height 28
click at [779, 557] on button "Close" at bounding box center [778, 558] width 47 height 28
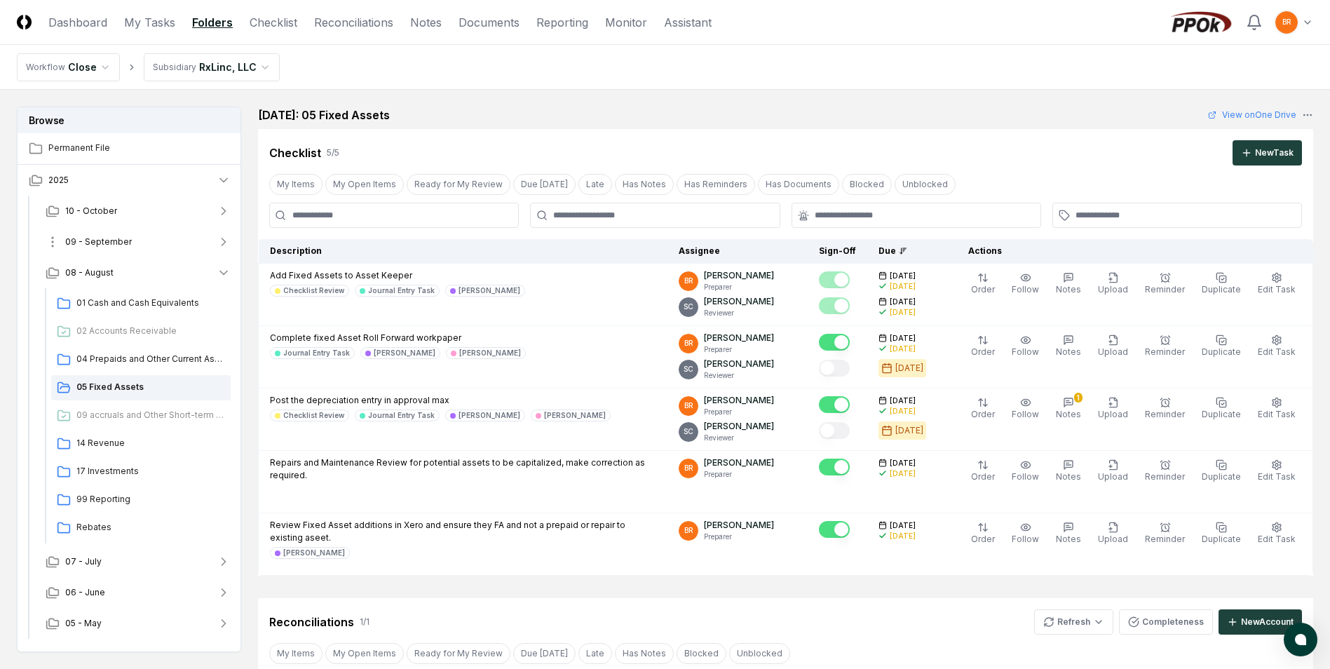
click at [227, 241] on icon "button" at bounding box center [224, 242] width 14 height 14
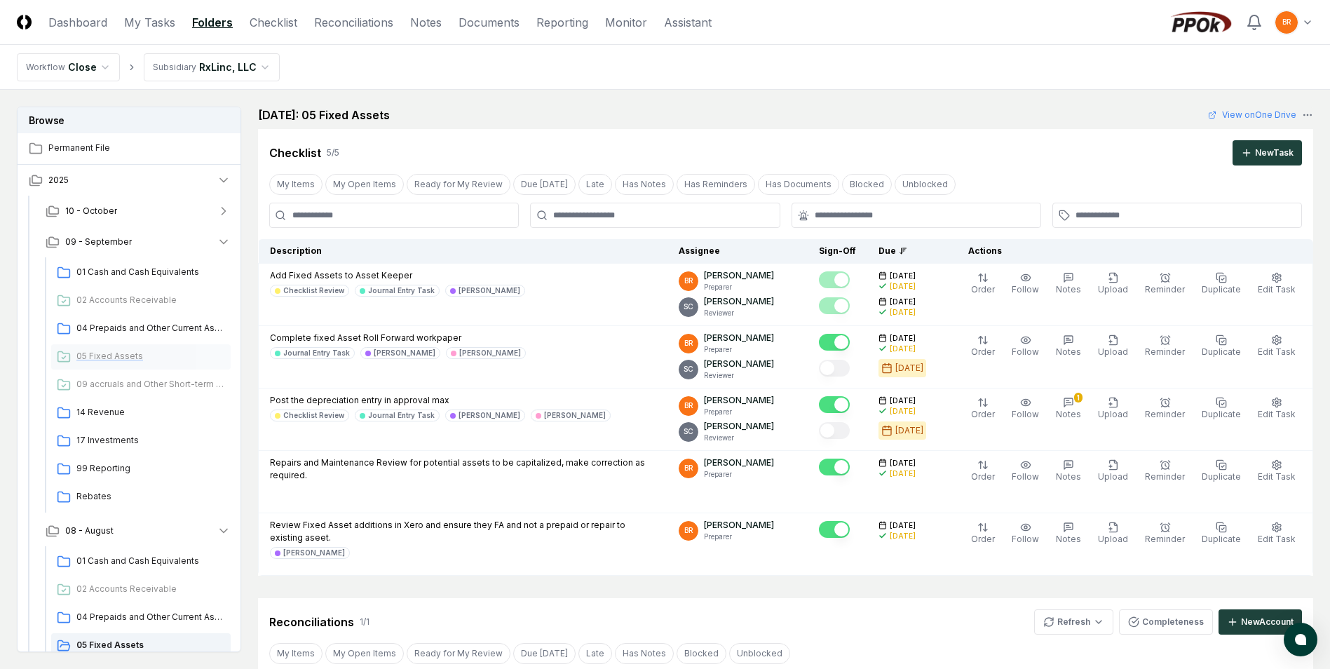
click at [115, 355] on span "05 Fixed Assets" at bounding box center [150, 356] width 149 height 13
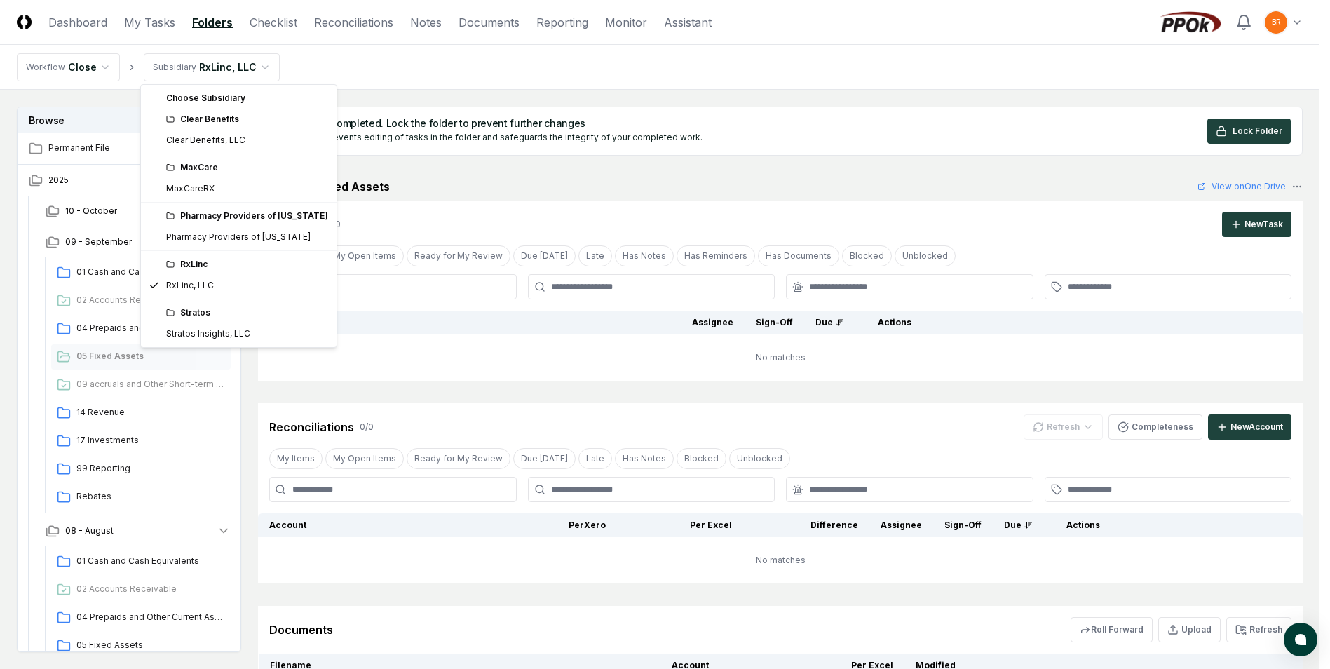
click at [250, 67] on html "CloseCore Dashboard My Tasks Folders Checklist Reconciliations Notes Documents …" at bounding box center [665, 426] width 1330 height 852
click at [1133, 134] on html "CloseCore Dashboard My Tasks Folders Checklist Reconciliations Notes Documents …" at bounding box center [670, 426] width 1341 height 852
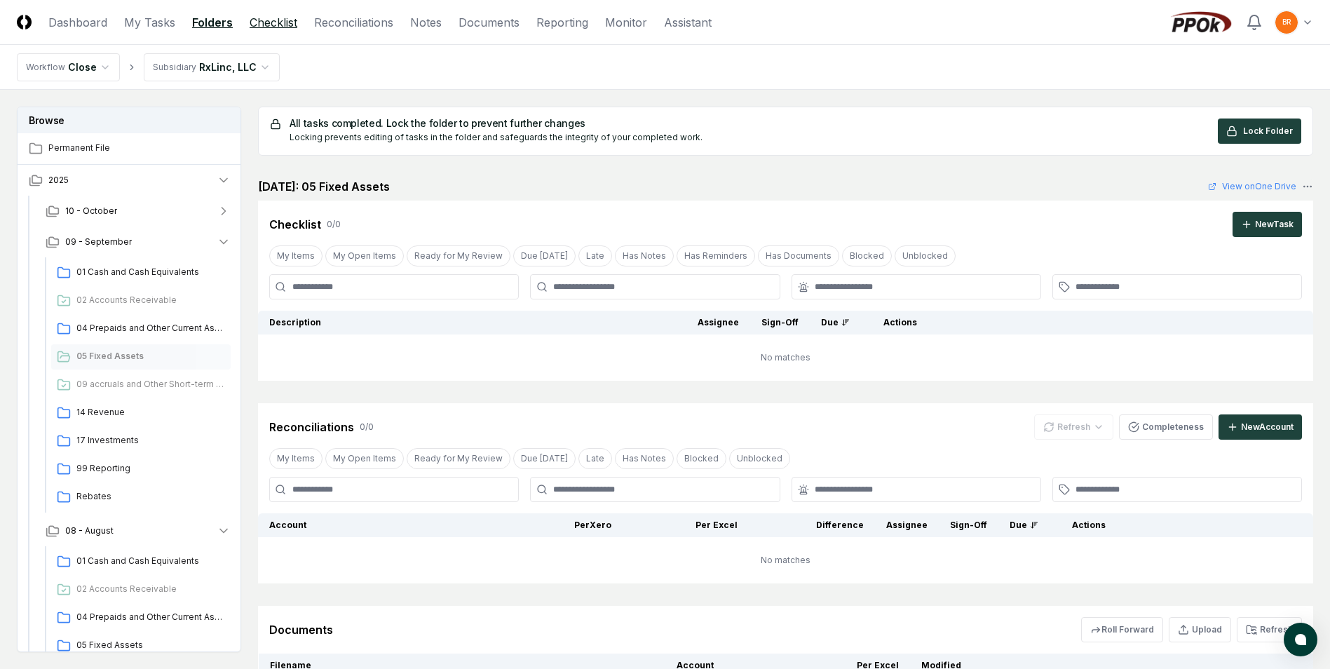
click at [288, 20] on link "Checklist" at bounding box center [274, 22] width 48 height 17
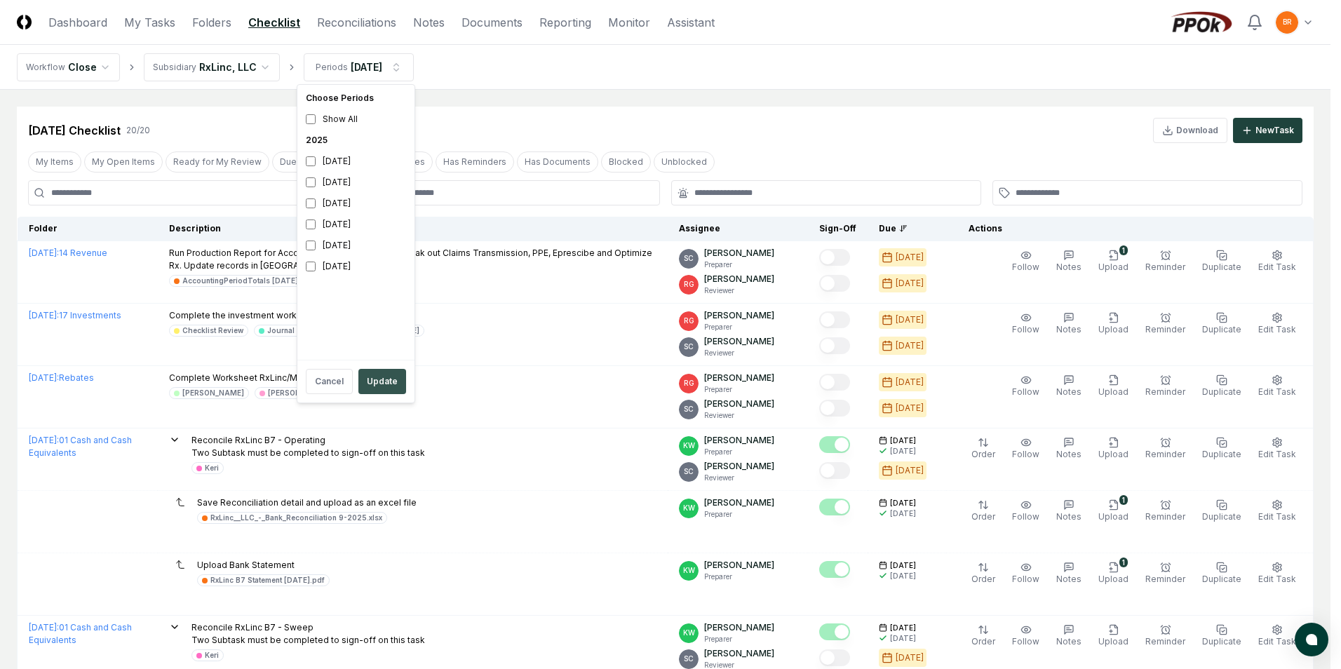
click at [382, 385] on button "Update" at bounding box center [382, 381] width 48 height 25
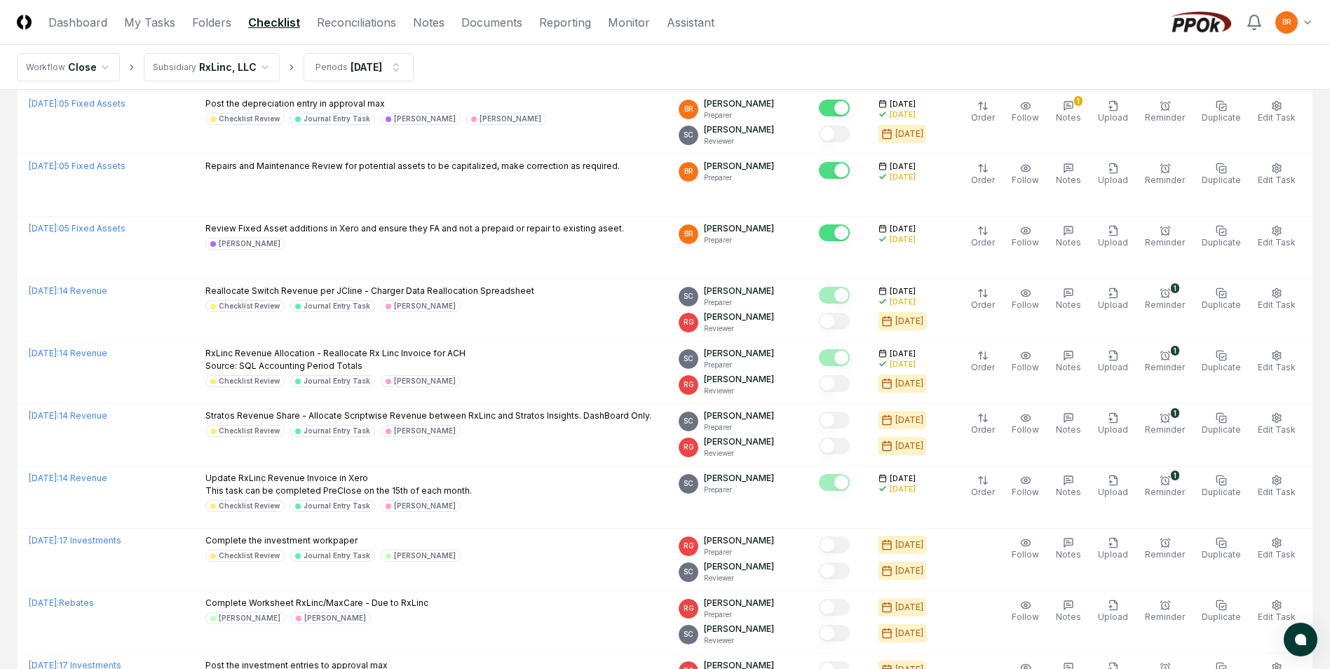
scroll to position [937, 0]
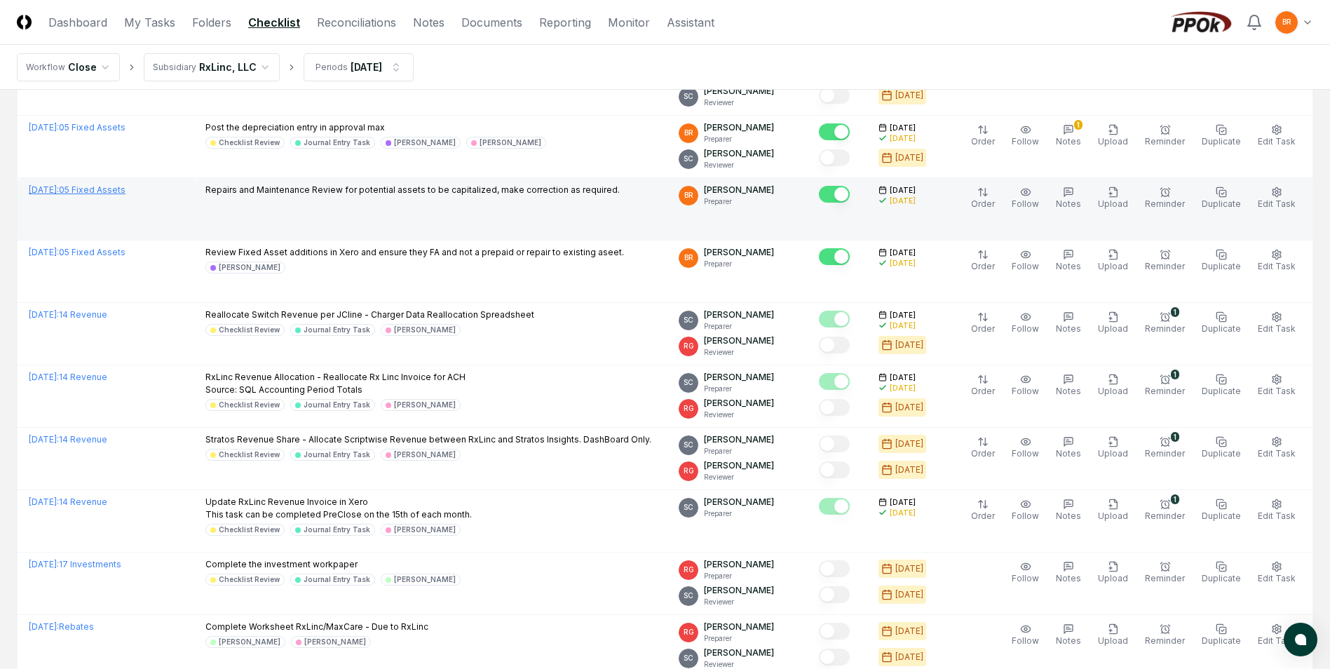
click at [119, 192] on link "August 2025 : 05 Fixed Assets" at bounding box center [77, 189] width 97 height 11
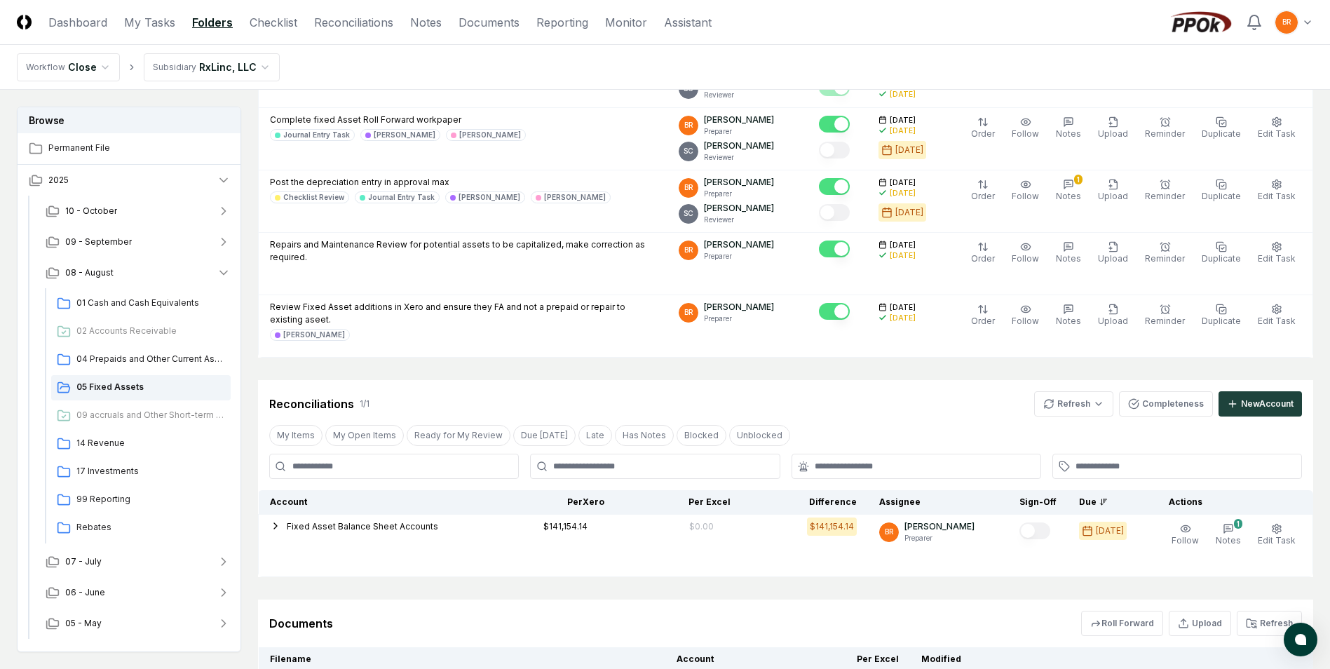
scroll to position [396, 0]
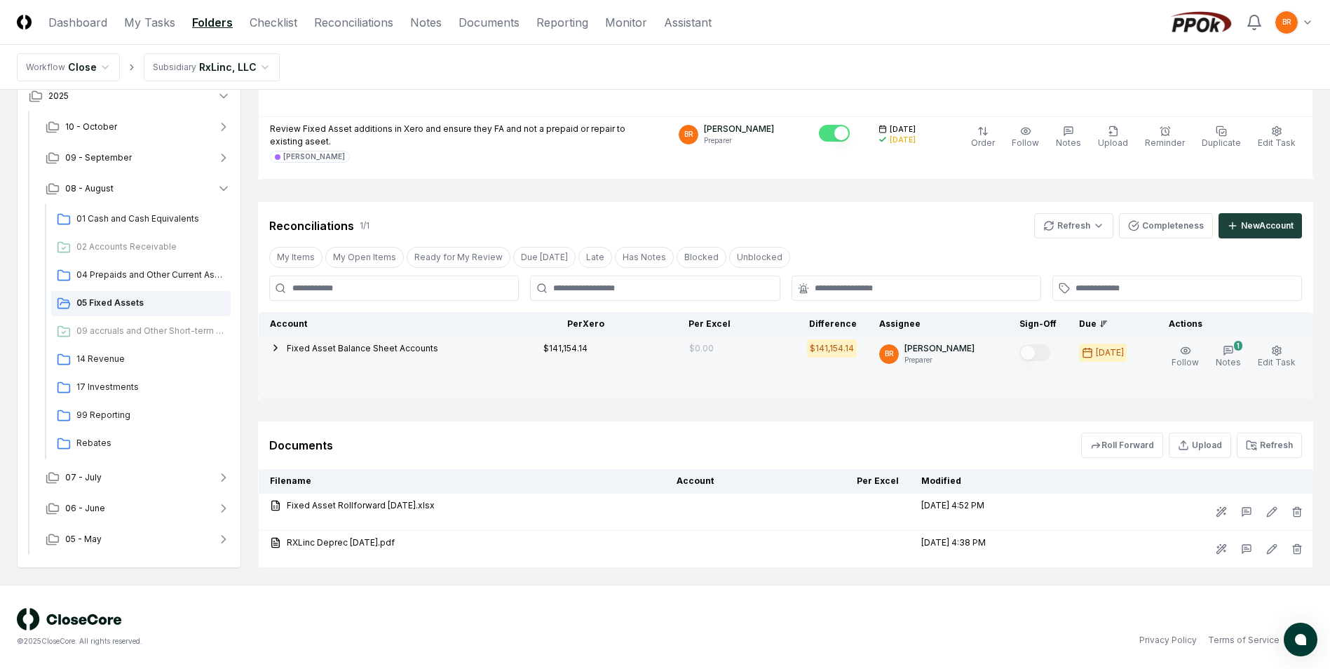
click at [271, 344] on icon "button" at bounding box center [275, 347] width 11 height 11
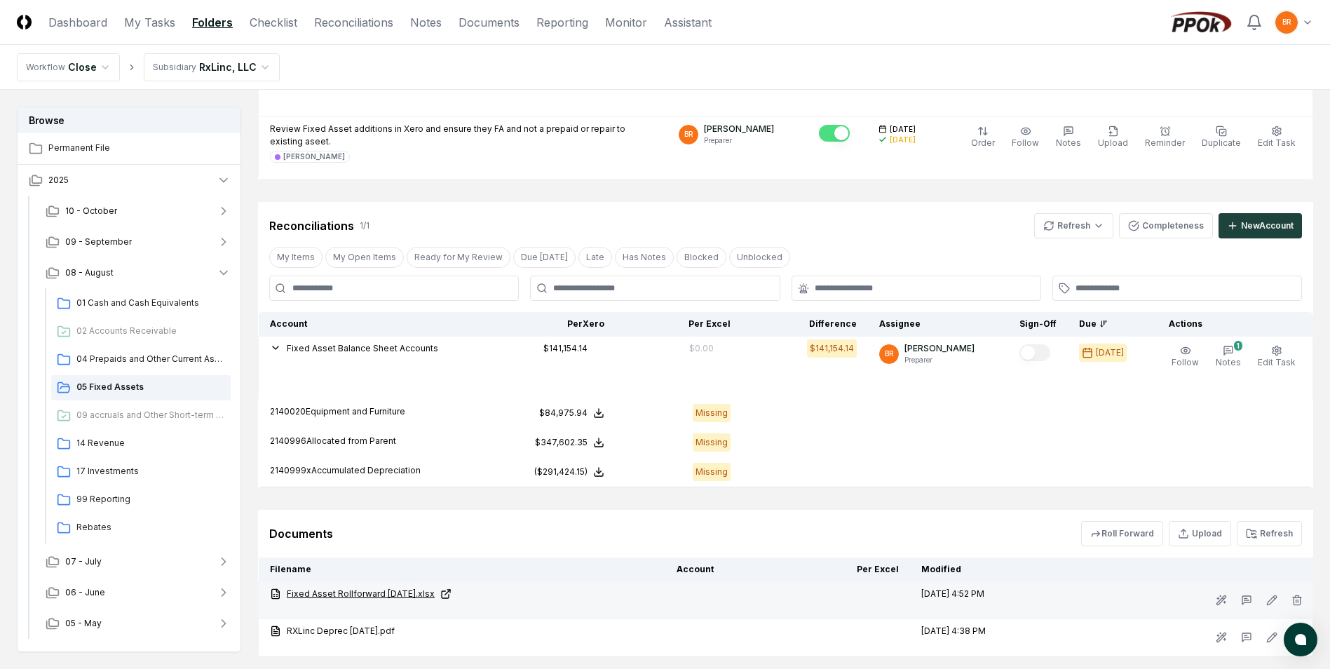
click at [427, 591] on link "Fixed Asset Rollforward [DATE].xlsx" at bounding box center [462, 594] width 384 height 13
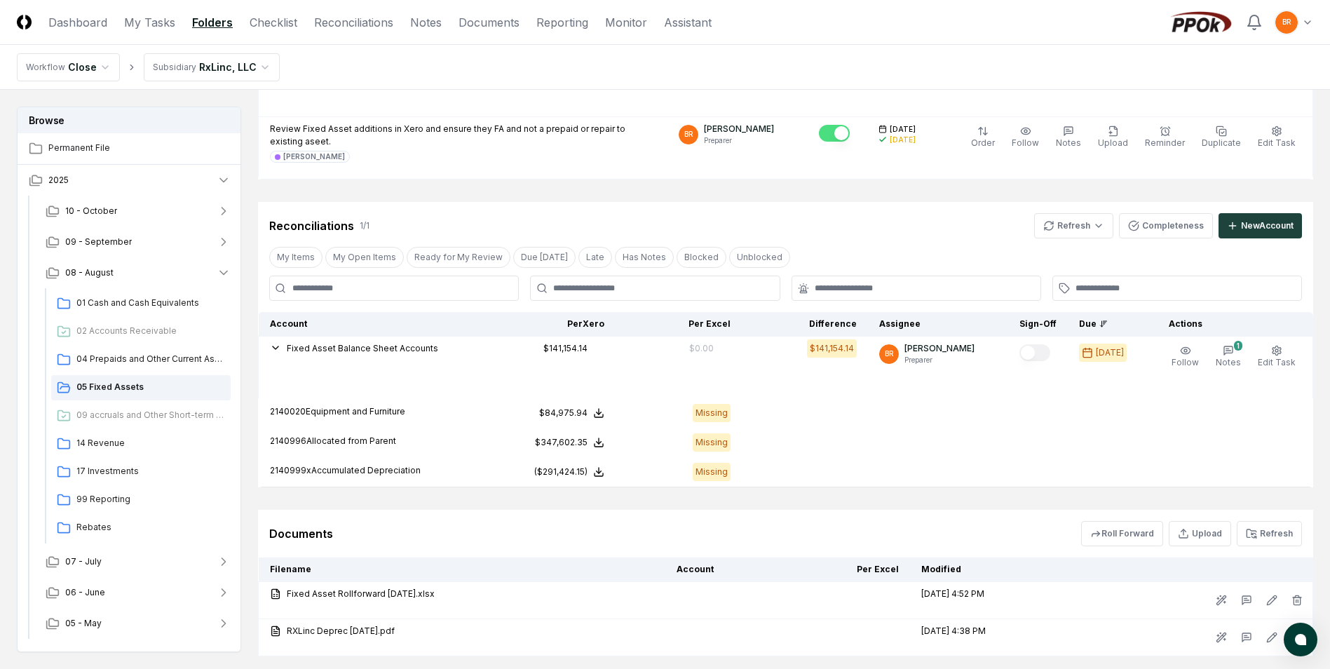
click at [1273, 532] on button "Refresh" at bounding box center [1269, 533] width 65 height 25
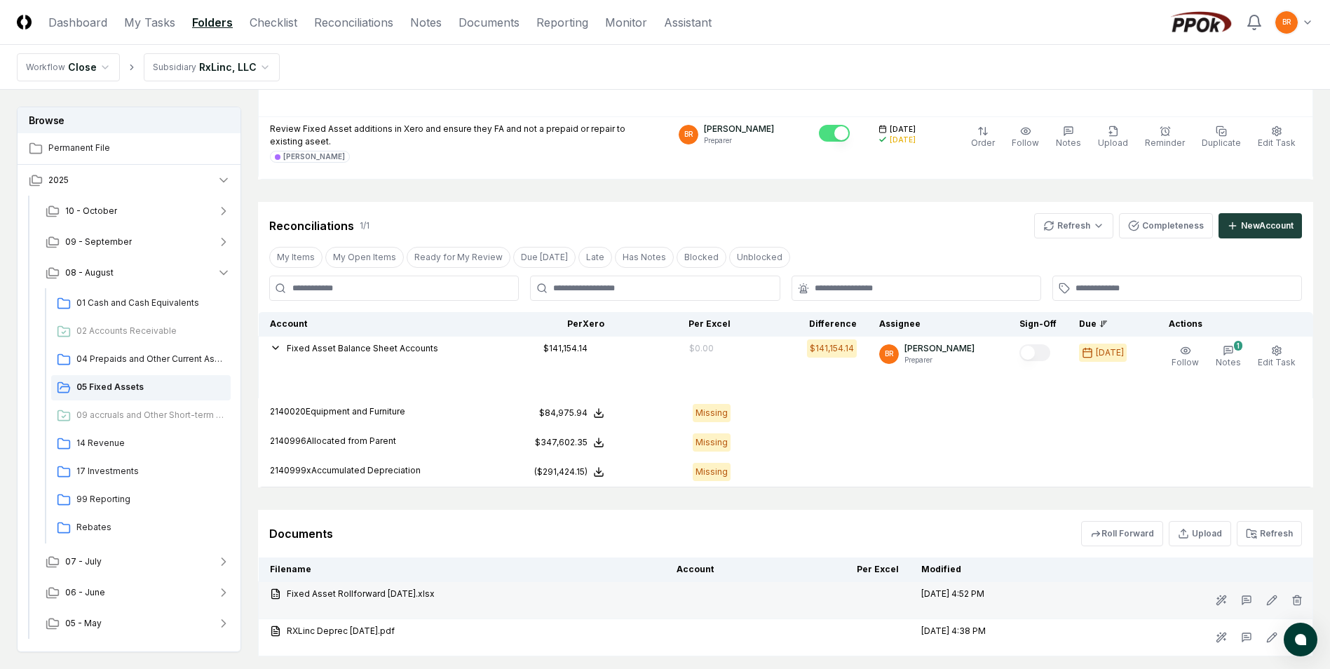
scroll to position [485, 0]
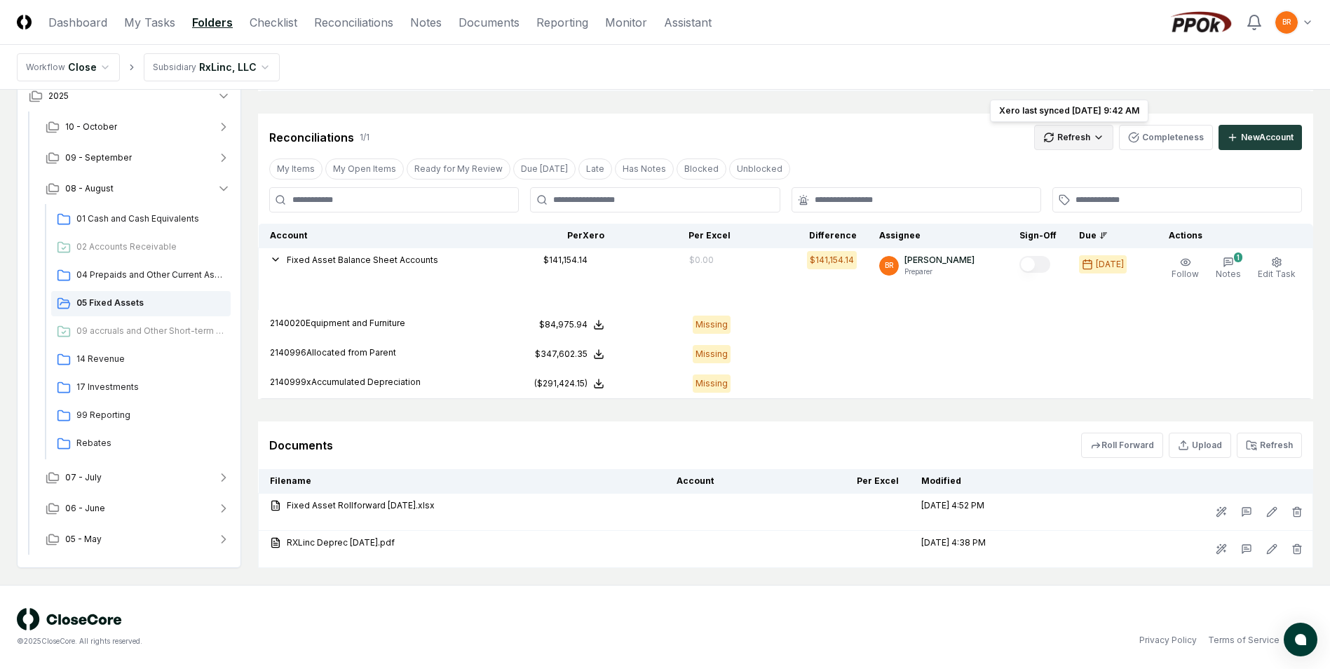
click at [1065, 135] on html "CloseCore Dashboard My Tasks Folders Checklist Reconciliations Notes Documents …" at bounding box center [665, 92] width 1330 height 1154
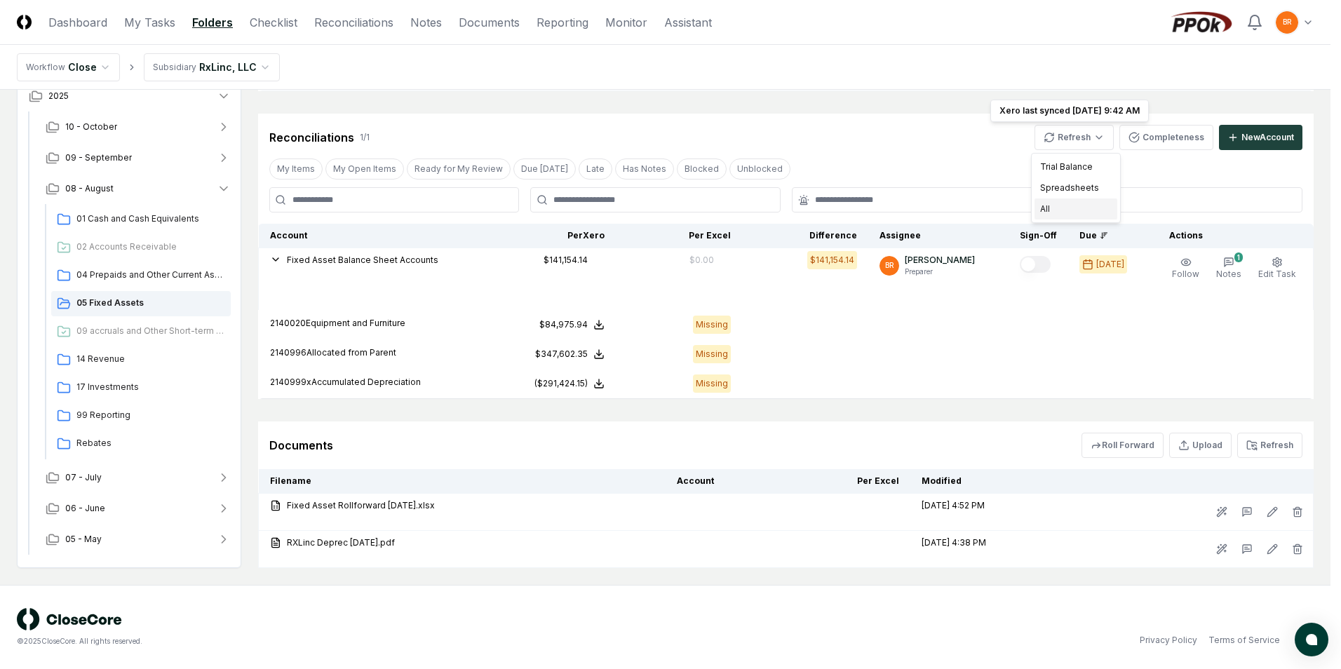
click at [1069, 208] on div "All" at bounding box center [1075, 208] width 83 height 21
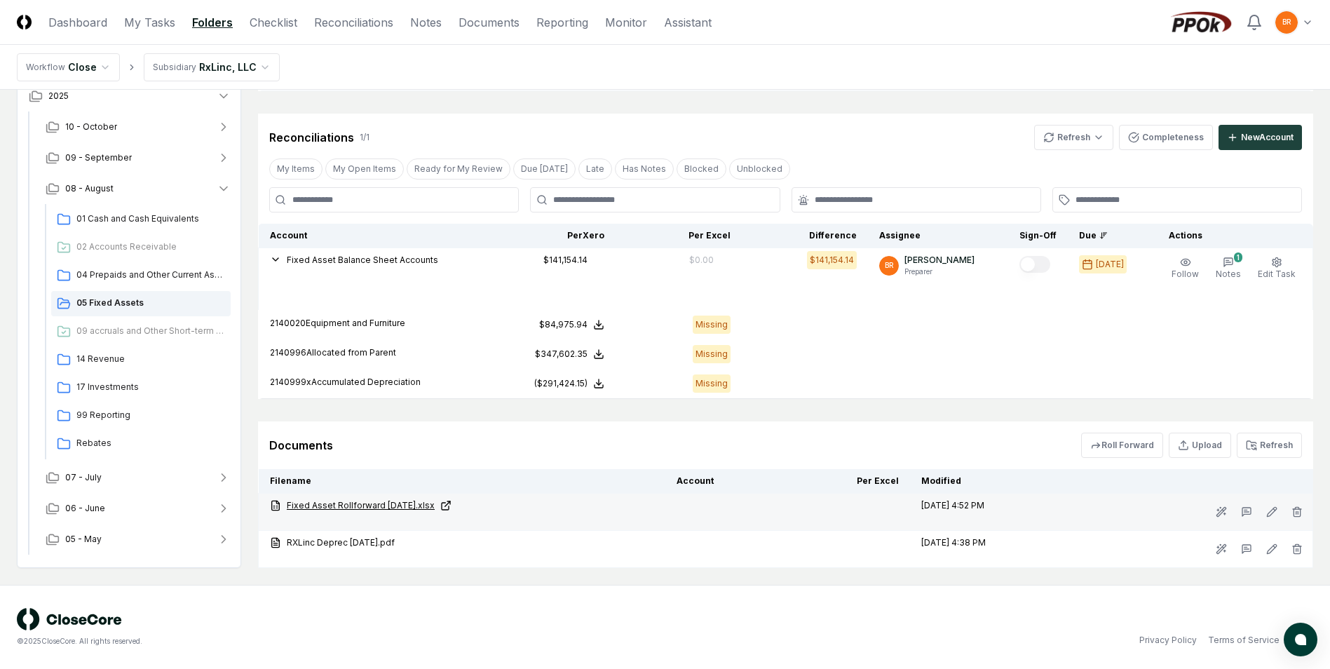
click at [450, 505] on icon at bounding box center [445, 505] width 11 height 11
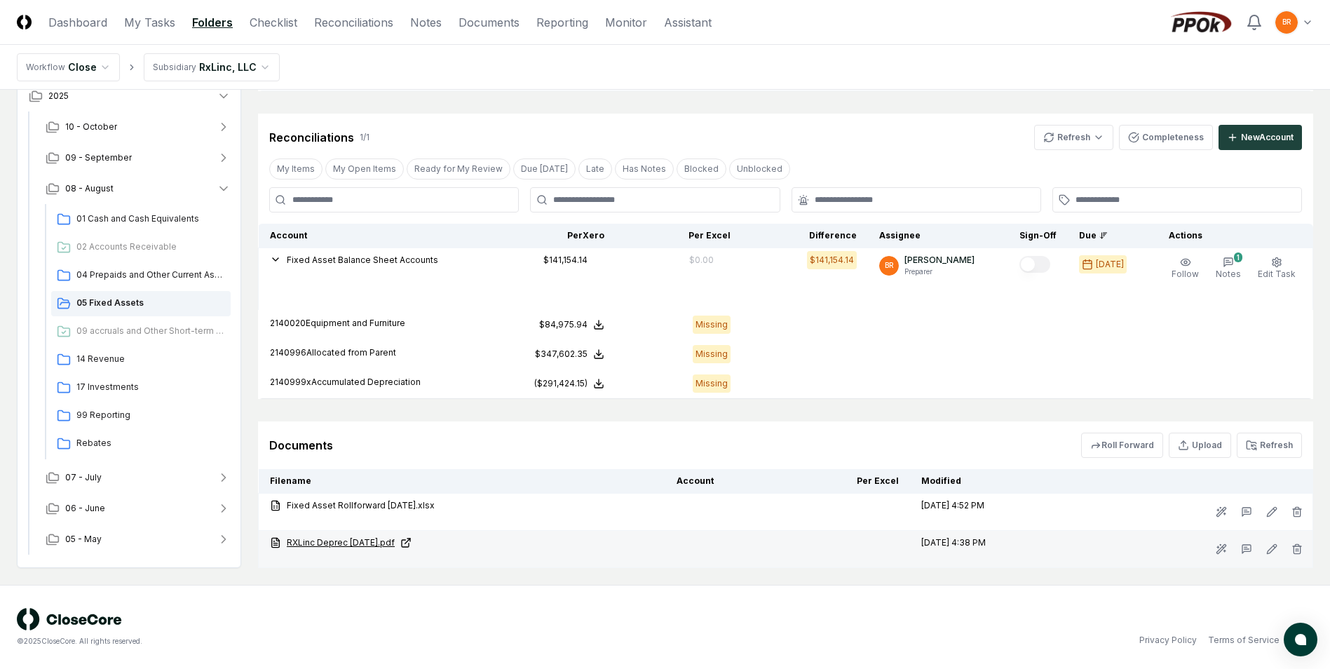
click at [376, 544] on link "RXLinc Deprec [DATE].pdf" at bounding box center [462, 542] width 384 height 13
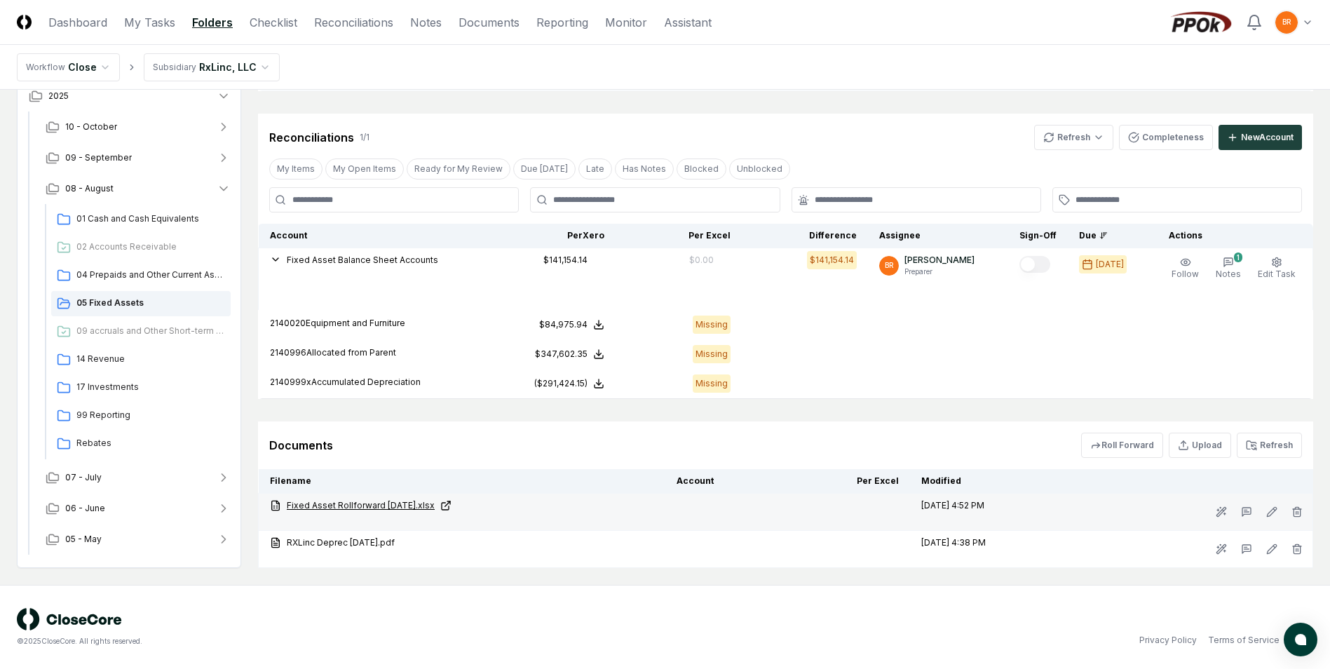
click at [399, 508] on link "Fixed Asset Rollforward [DATE].xlsx" at bounding box center [462, 505] width 384 height 13
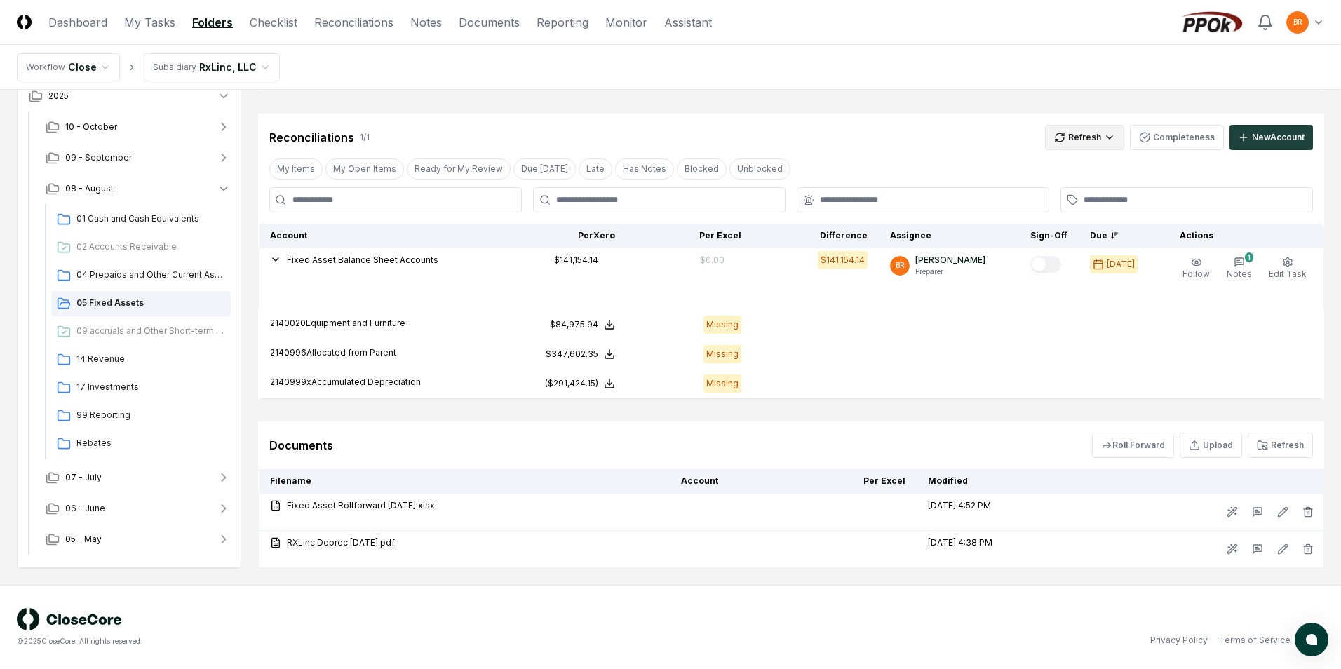
click at [1100, 140] on html "CloseCore Dashboard My Tasks Folders Checklist Reconciliations Notes Documents …" at bounding box center [670, 92] width 1341 height 1154
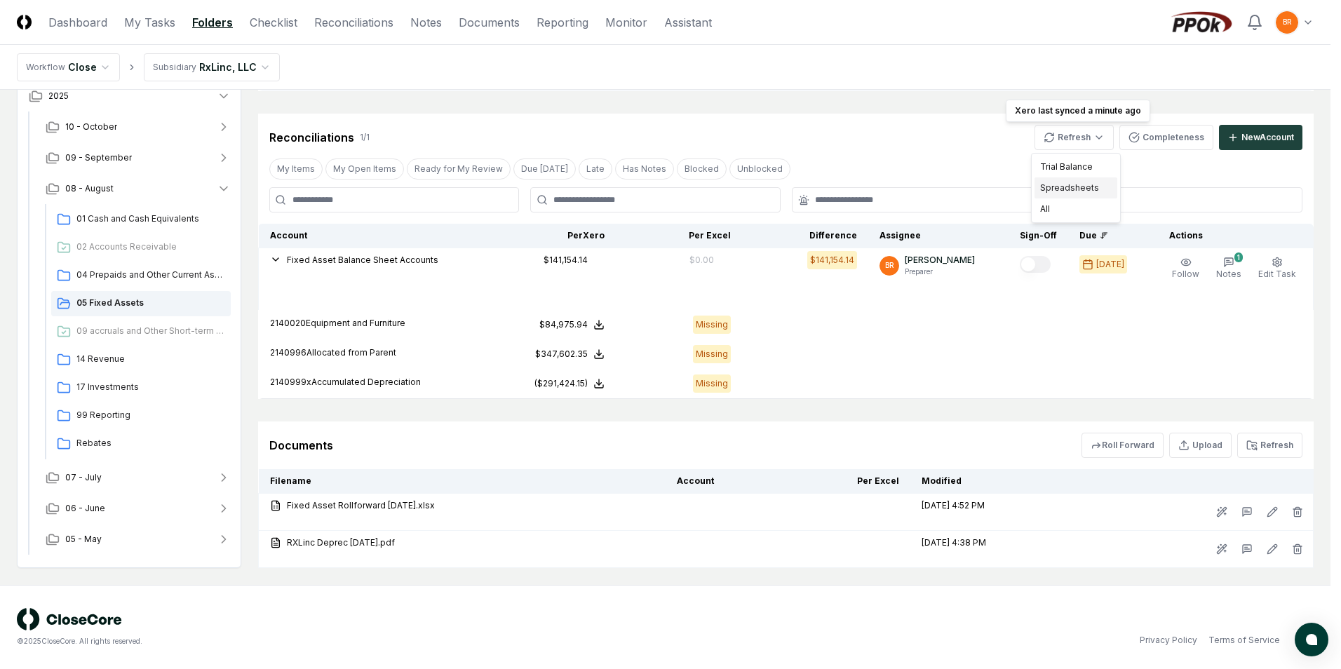
click at [1069, 191] on div "Spreadsheets" at bounding box center [1075, 187] width 83 height 21
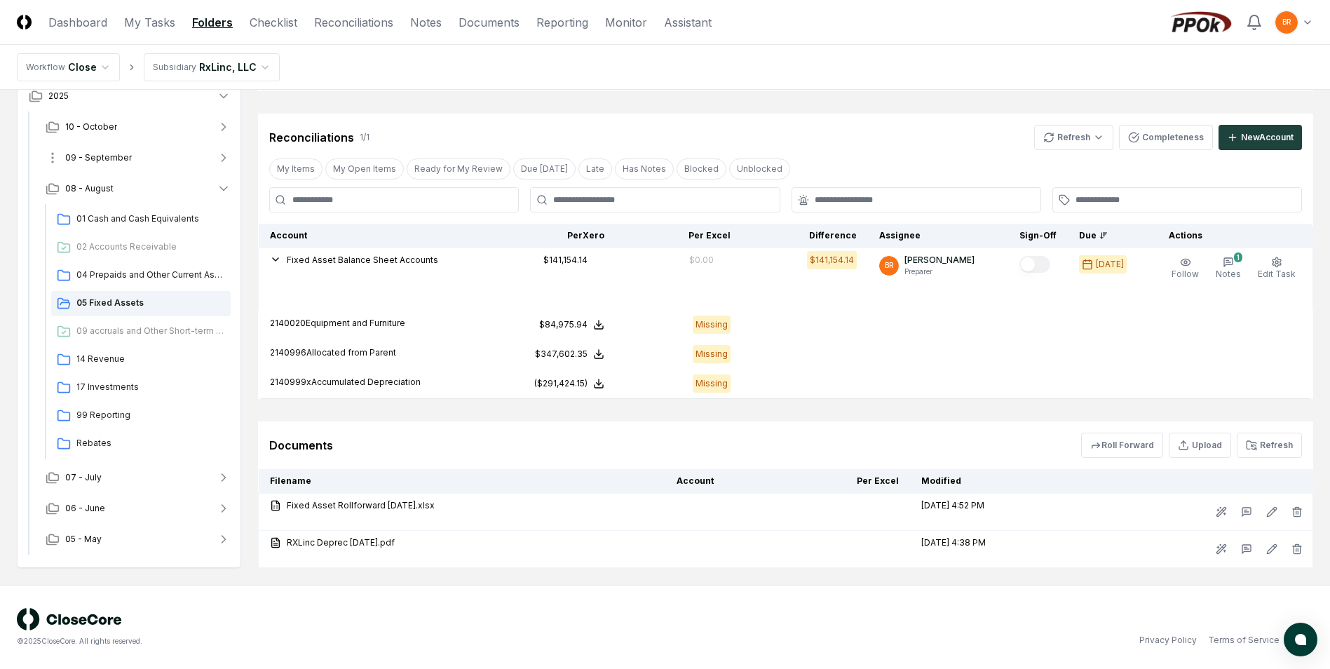
click at [222, 158] on icon "button" at bounding box center [224, 158] width 14 height 14
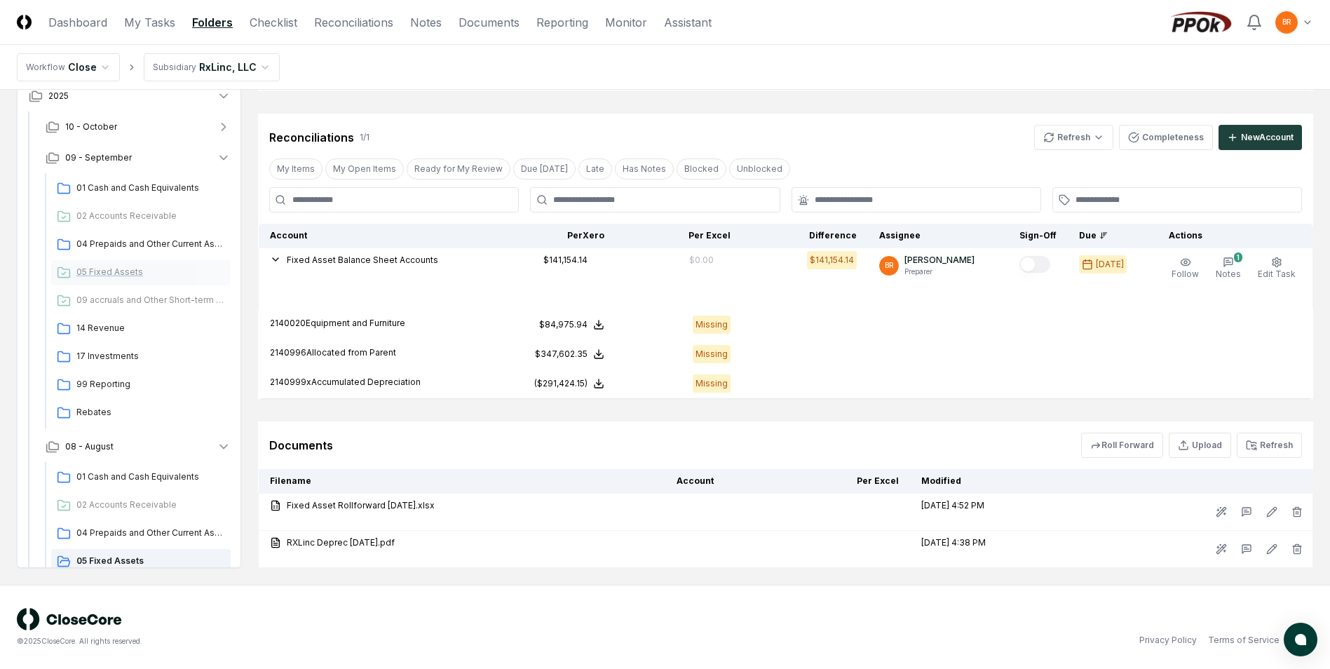
click at [110, 270] on span "05 Fixed Assets" at bounding box center [150, 272] width 149 height 13
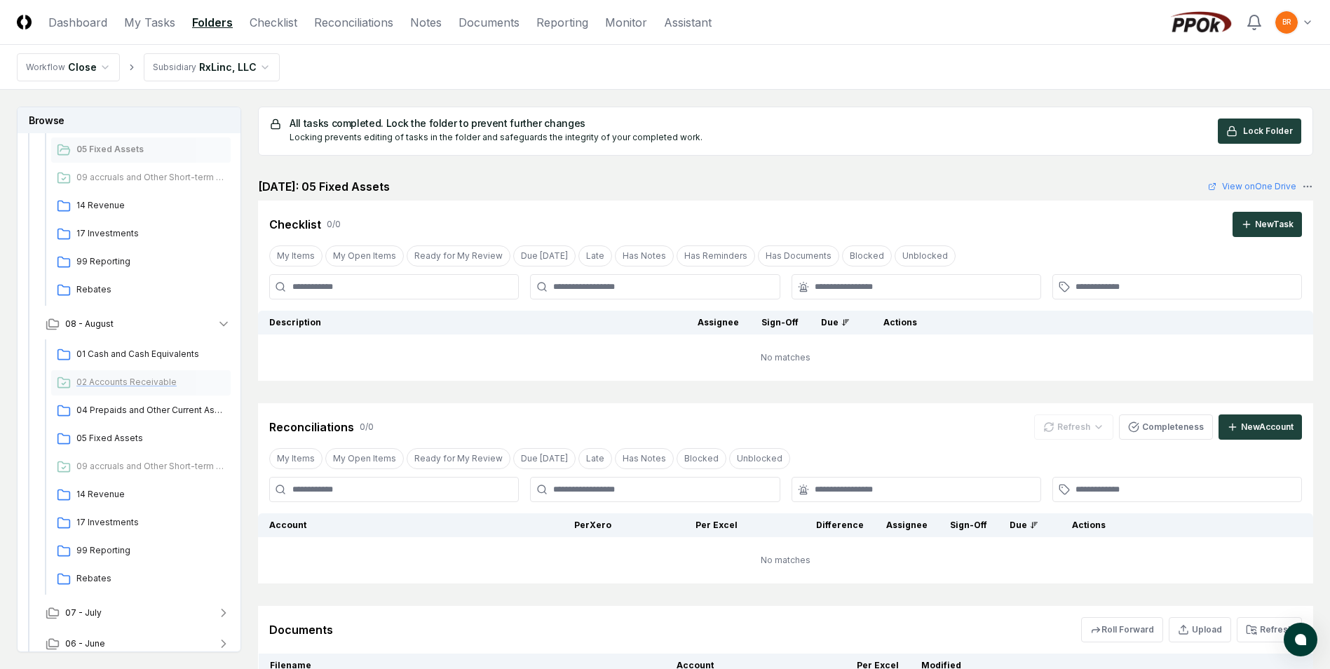
scroll to position [210, 0]
click at [116, 435] on span "05 Fixed Assets" at bounding box center [150, 434] width 149 height 13
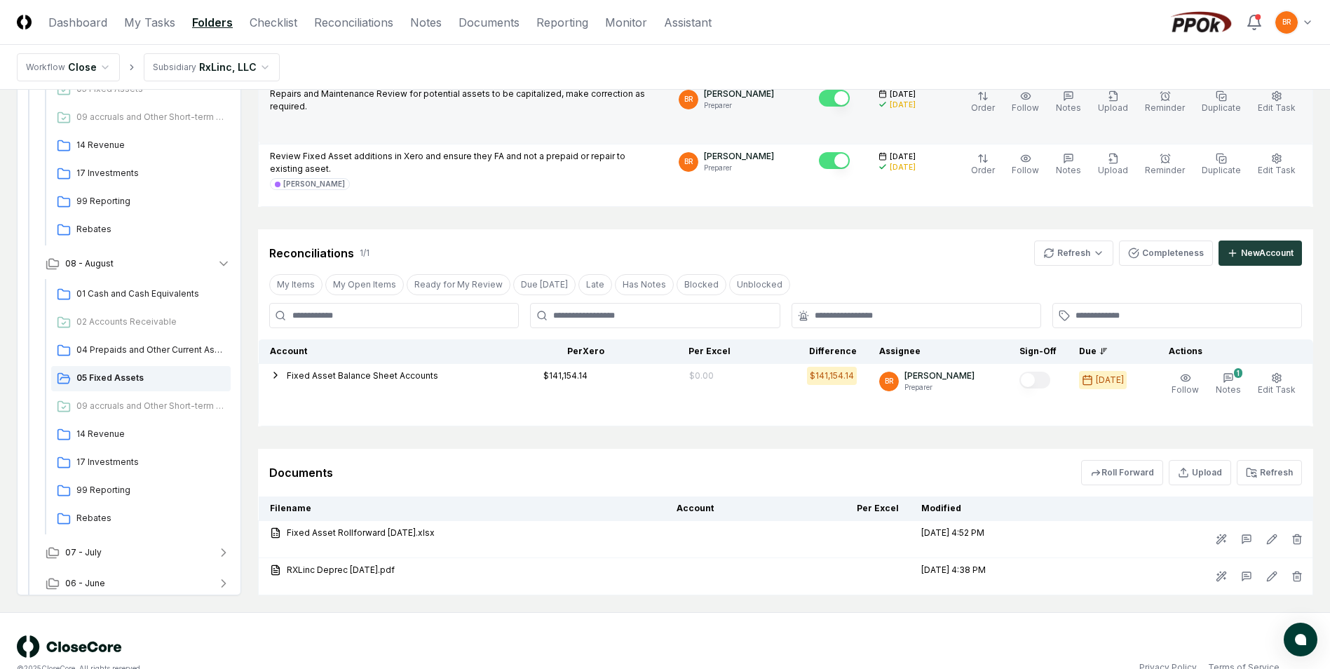
scroll to position [396, 0]
